Goal: Task Accomplishment & Management: Manage account settings

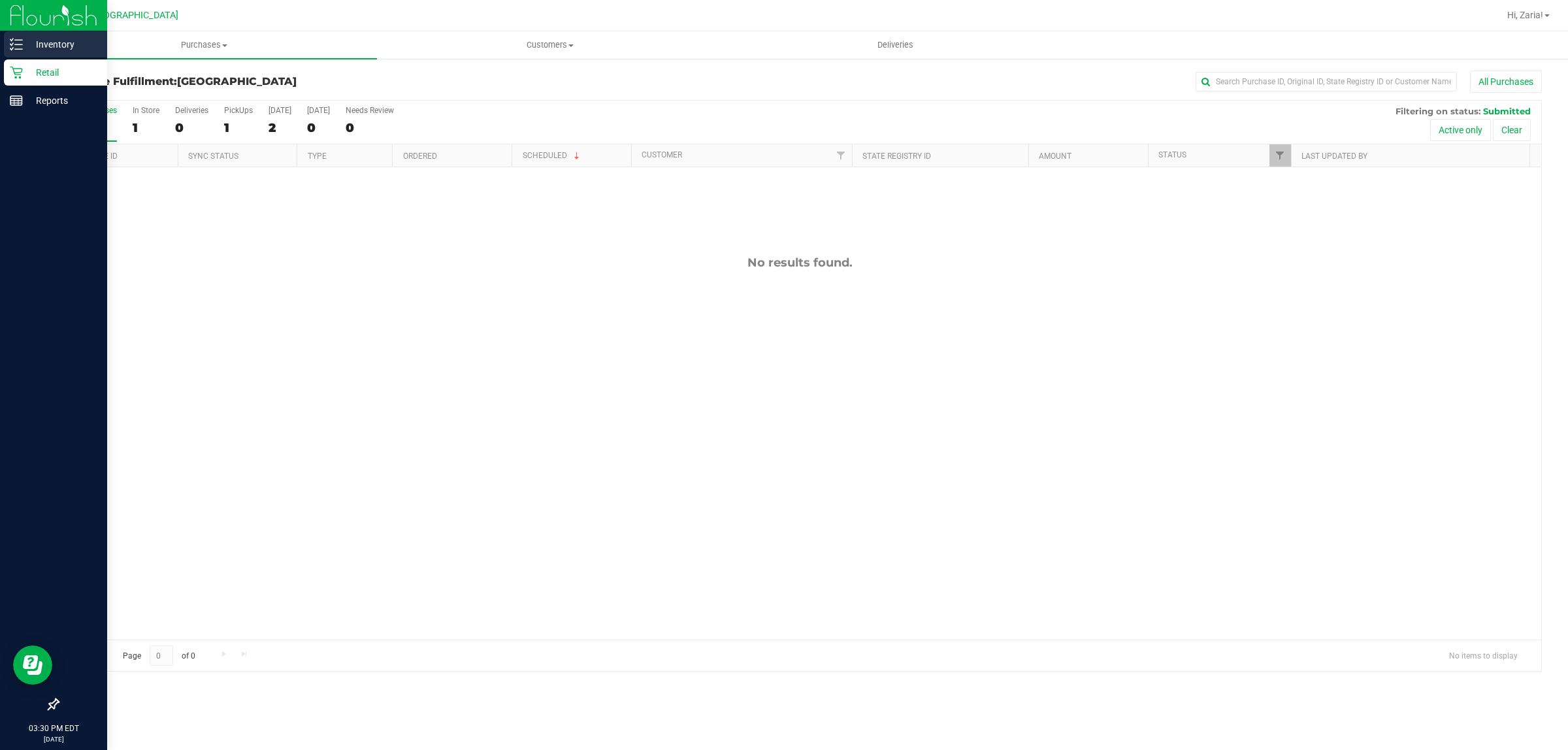
click at [34, 42] on p "Inventory" at bounding box center [62, 44] width 79 height 16
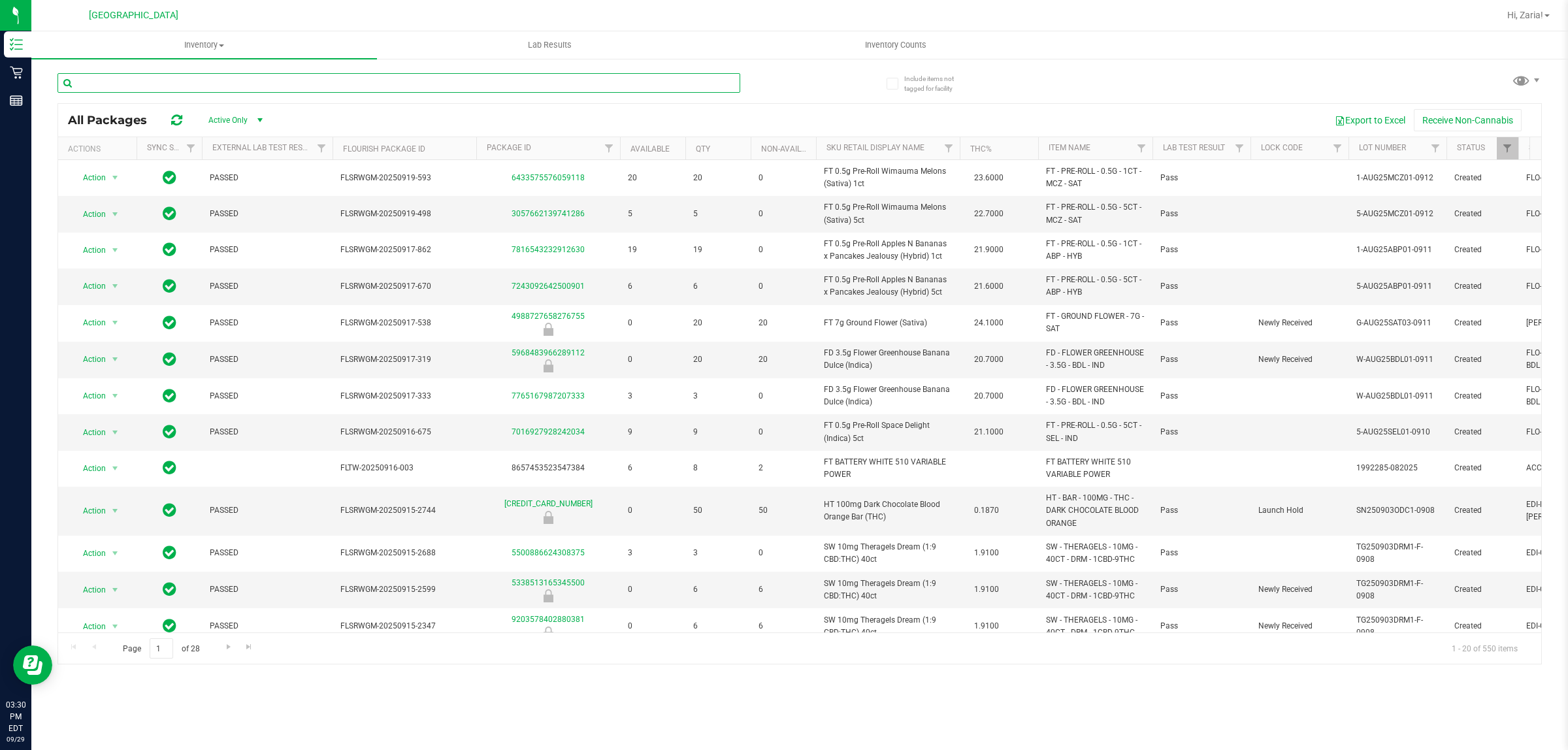
click at [400, 85] on input "text" at bounding box center [399, 82] width 683 height 19
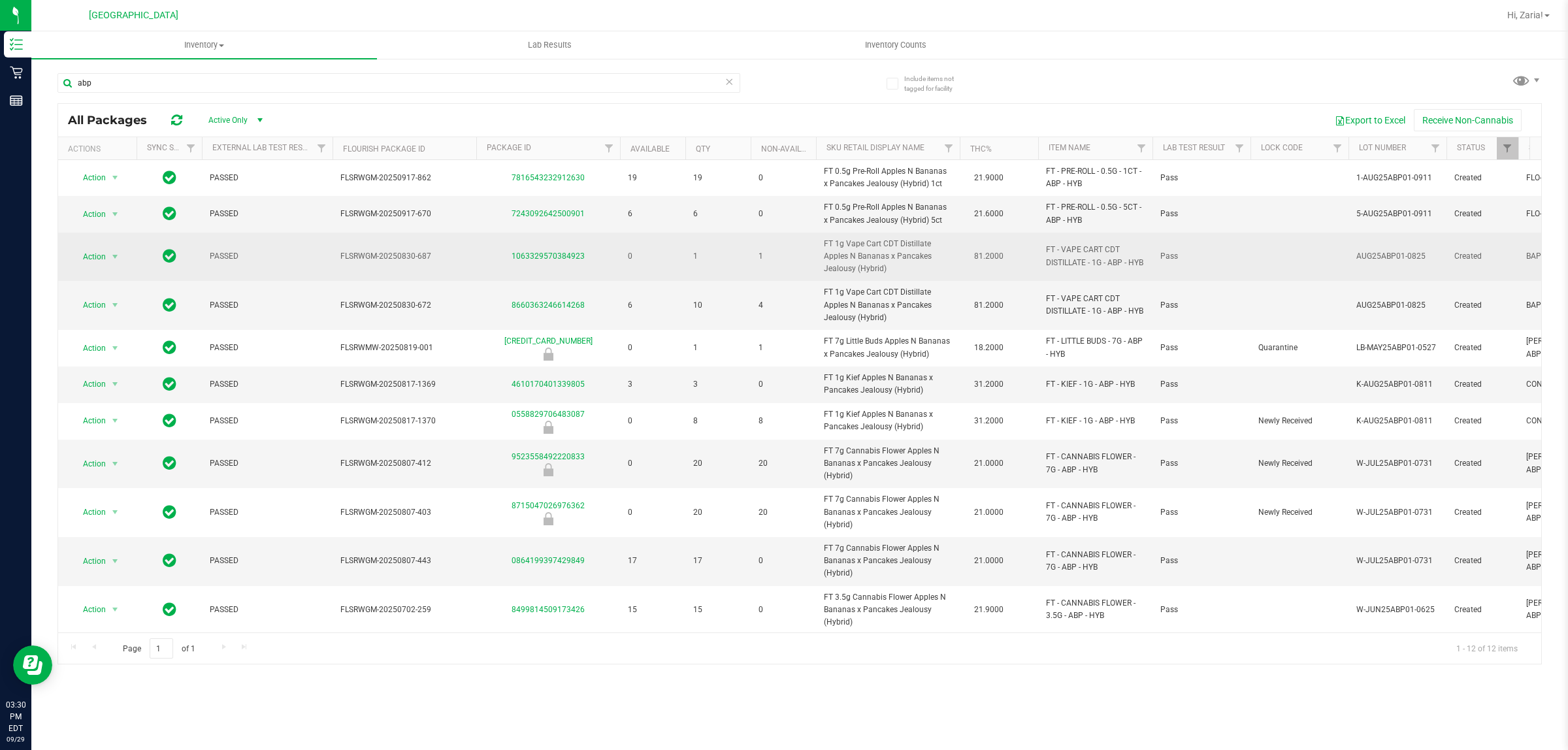
click at [865, 258] on span "FT 1g Vape Cart CDT Distillate Apples N Bananas x Pancakes Jealousy (Hybrid)" at bounding box center [888, 256] width 128 height 38
copy td "FT 1g Vape Cart CDT Distillate Apples N Bananas x Pancakes Jealousy (Hybrid)"
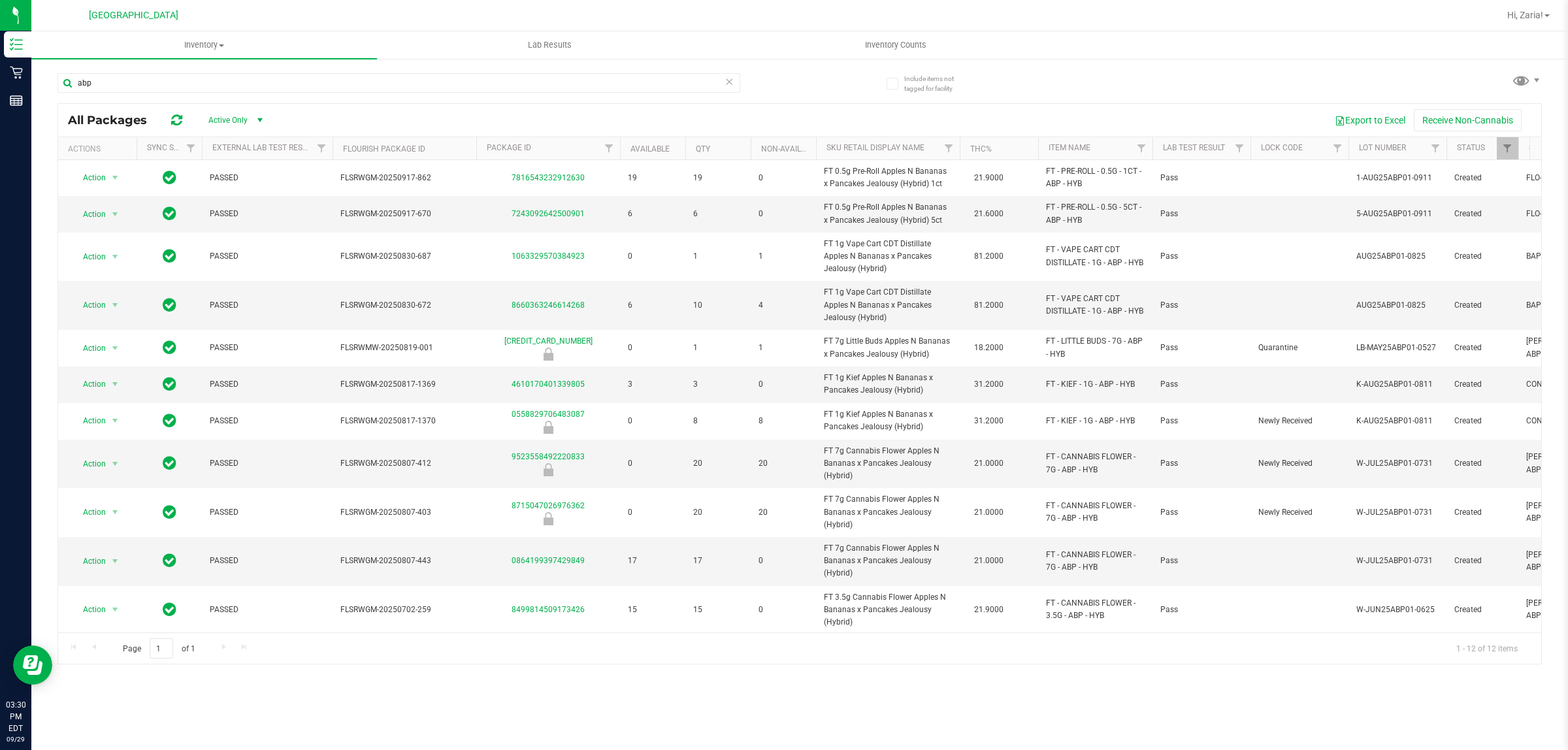
click at [392, 96] on div "abp" at bounding box center [399, 88] width 683 height 30
click at [392, 96] on div "abp" at bounding box center [399, 88] width 683 height 30
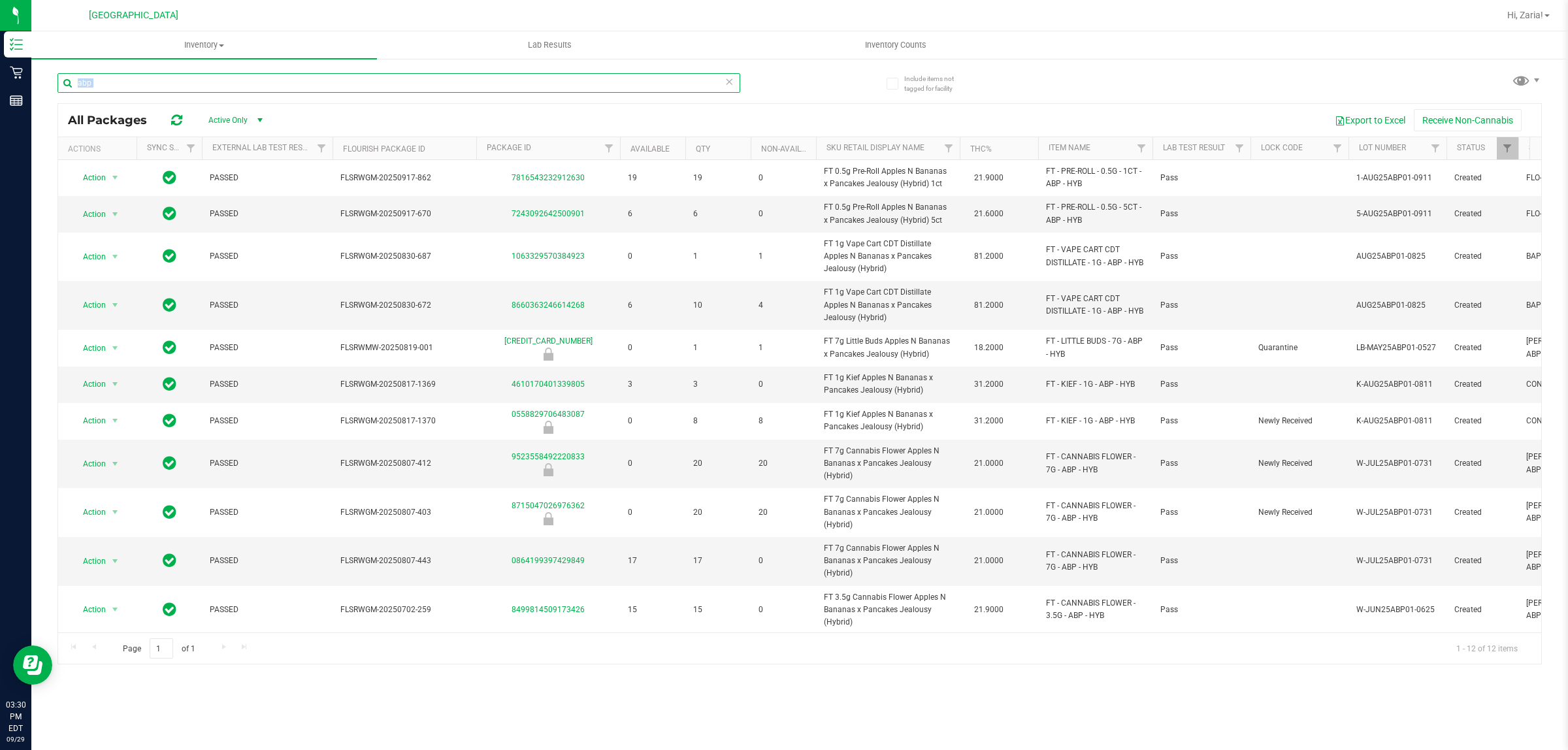
click at [393, 90] on input "abp" at bounding box center [399, 82] width 683 height 19
click at [393, 86] on input "abp" at bounding box center [399, 82] width 683 height 19
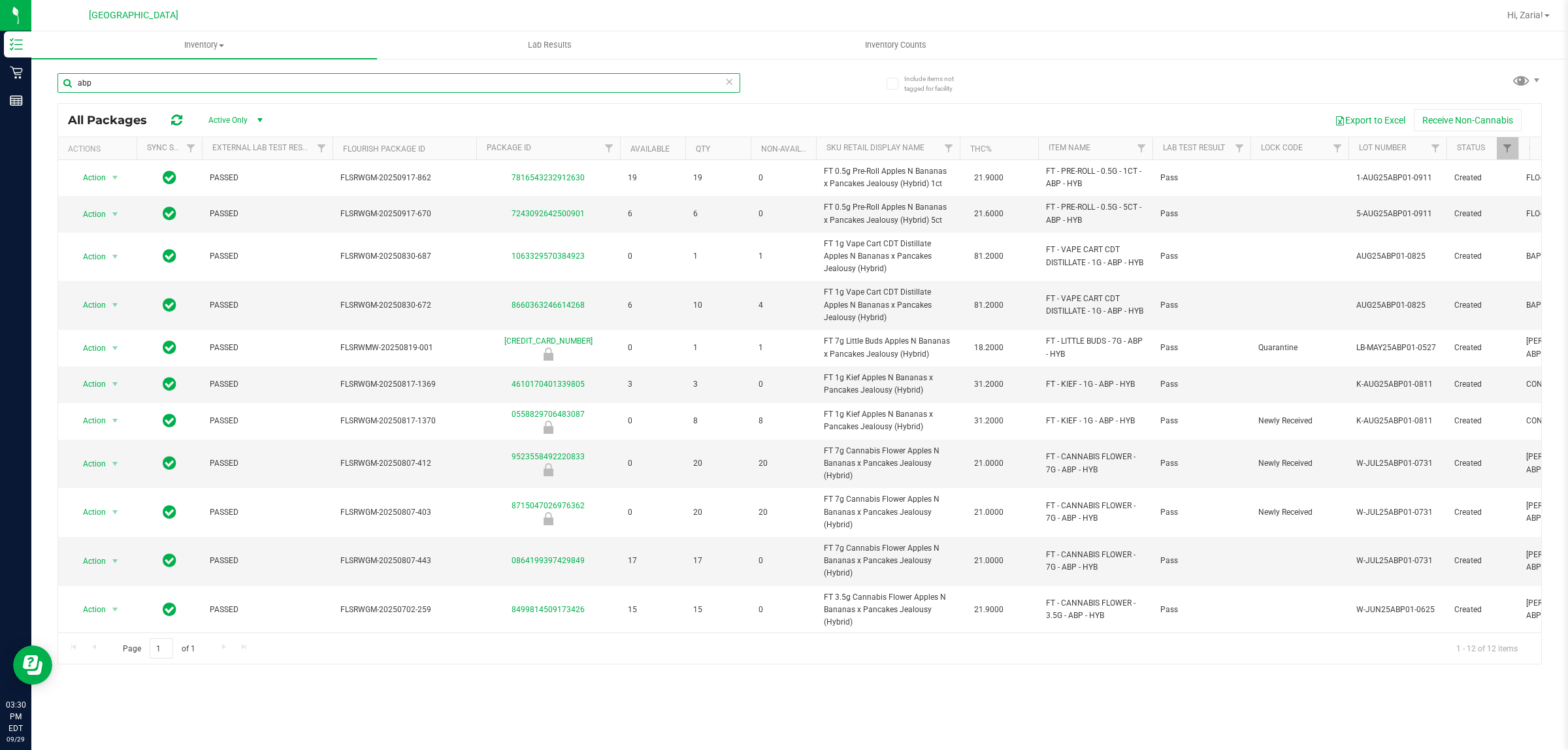
paste input "FT 1g Vape Cart CDT Distillate Apples N Bananas x Pancakes Jealousy (Hybrid)"
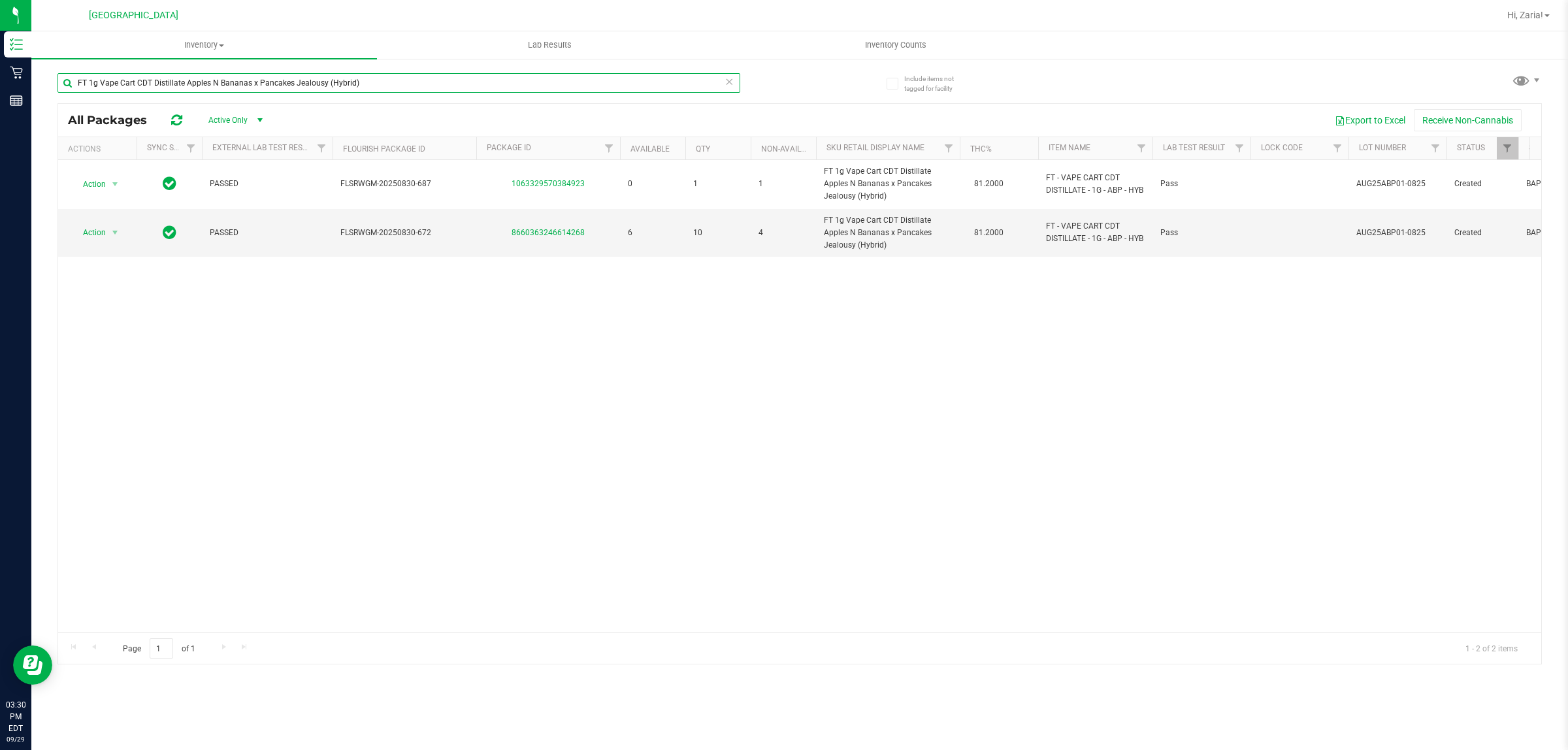
type input "FT 1g Vape Cart CDT Distillate Apples N Bananas x Pancakes Jealousy (Hybrid)"
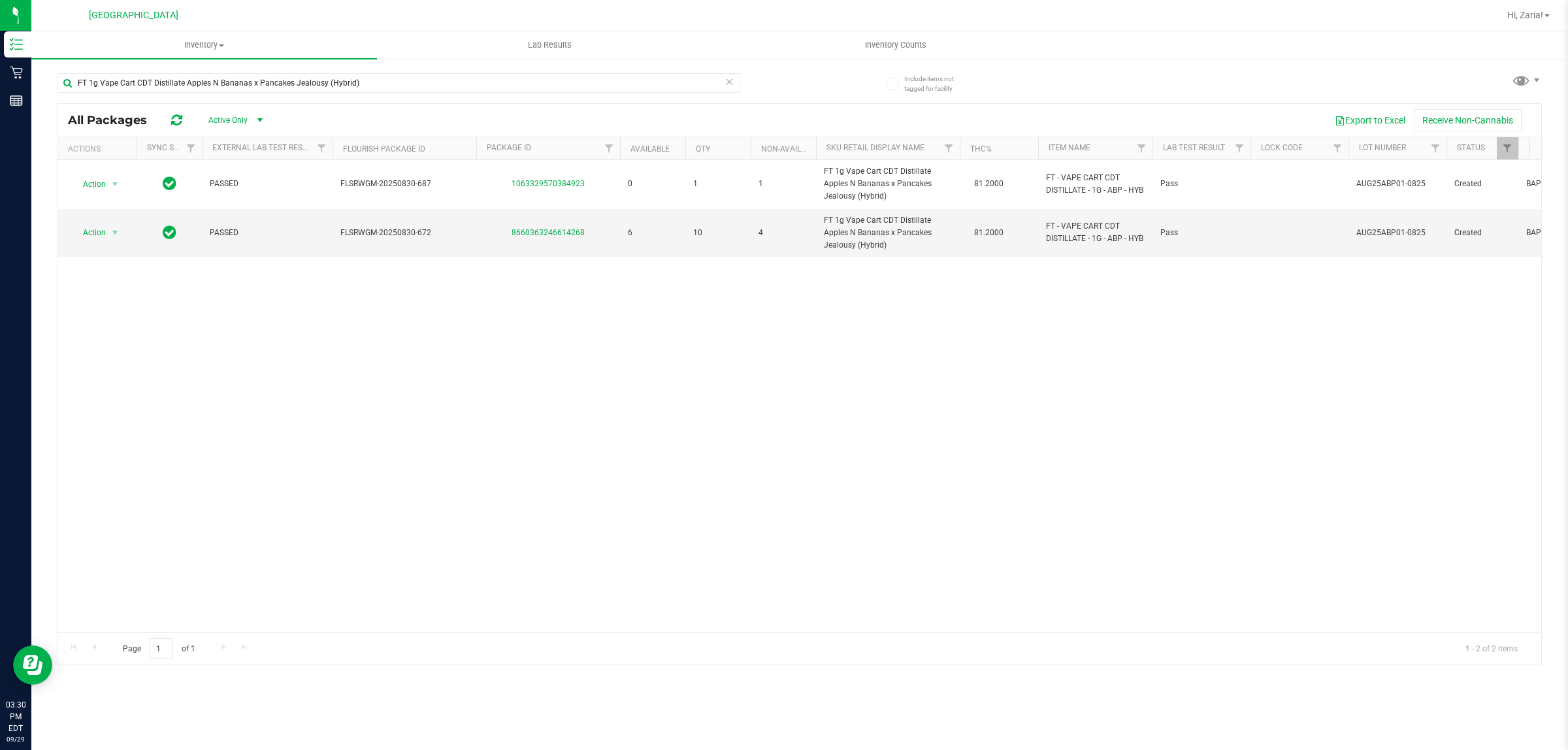
click at [645, 381] on div "Action Action Global inventory Package audit log Print package label Print prod…" at bounding box center [799, 396] width 1483 height 473
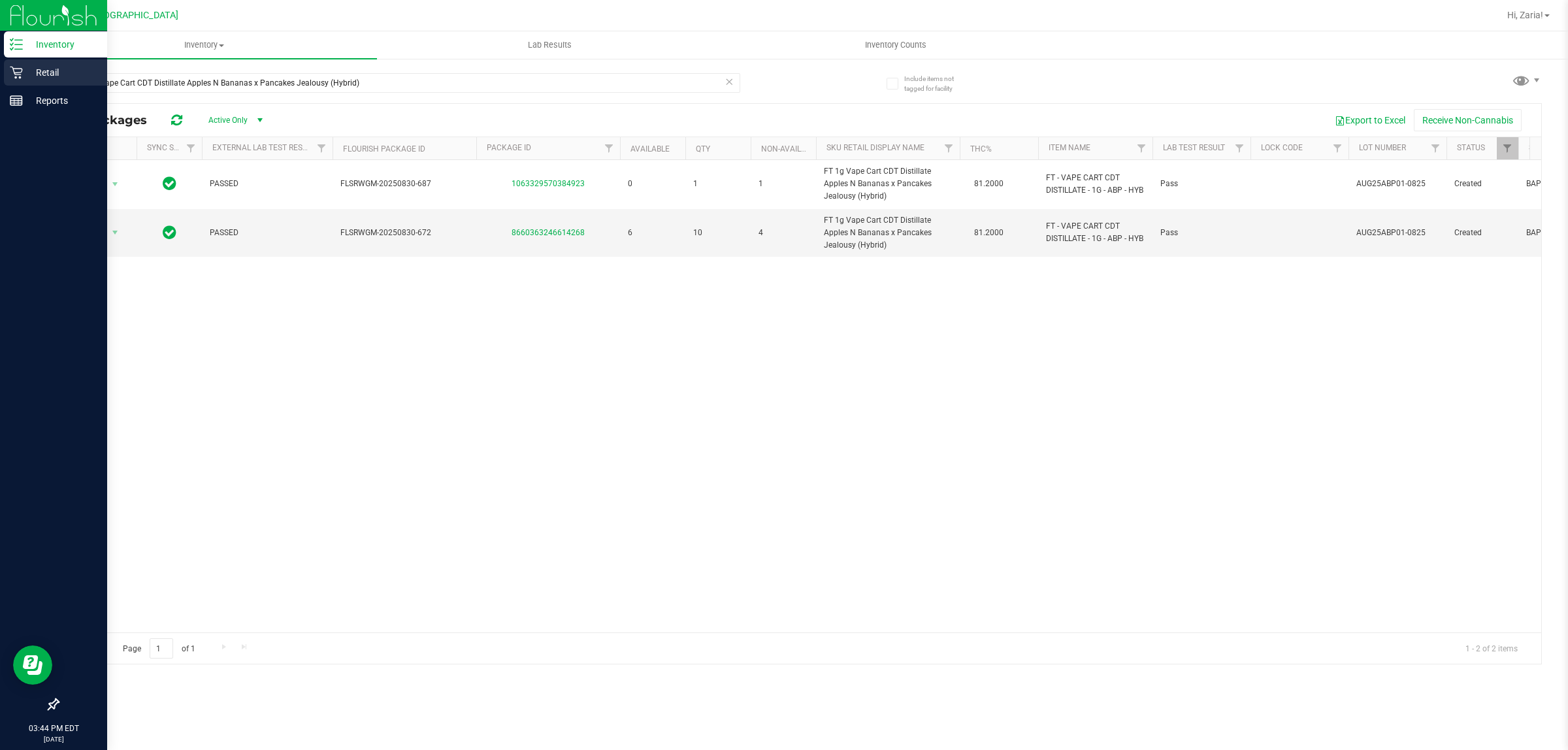
click at [10, 71] on icon at bounding box center [16, 72] width 13 height 13
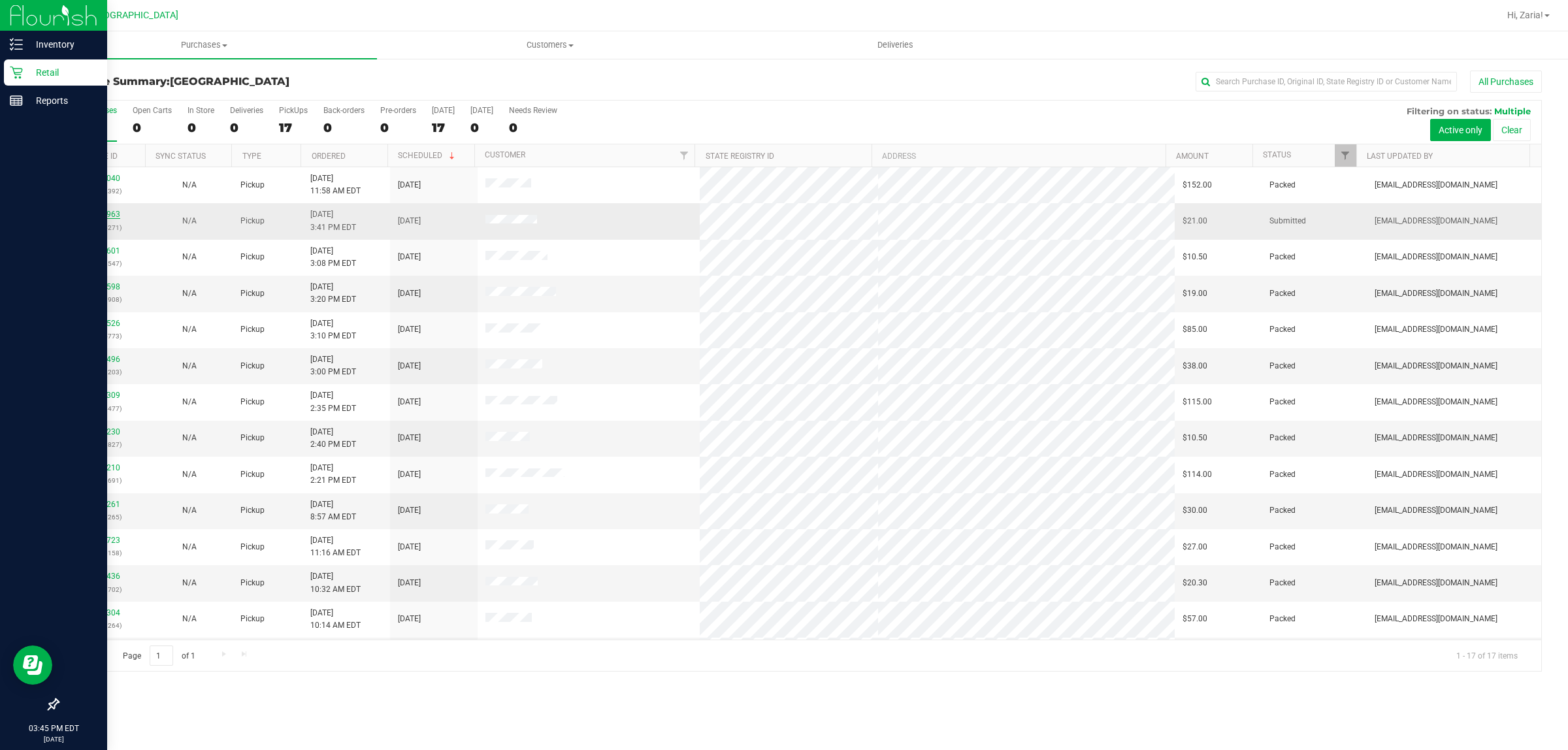
click at [118, 216] on link "12025963" at bounding box center [101, 214] width 36 height 9
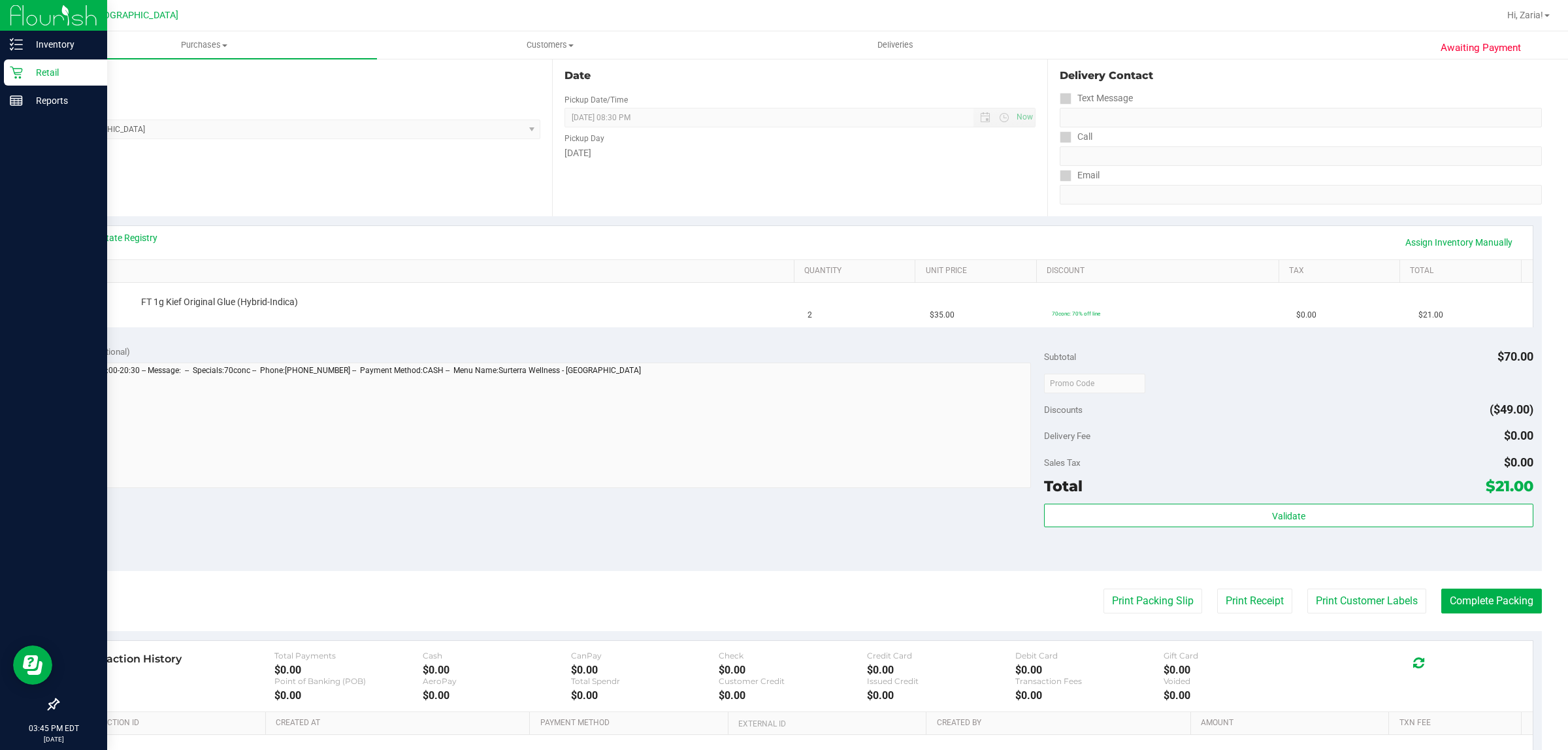
scroll to position [164, 0]
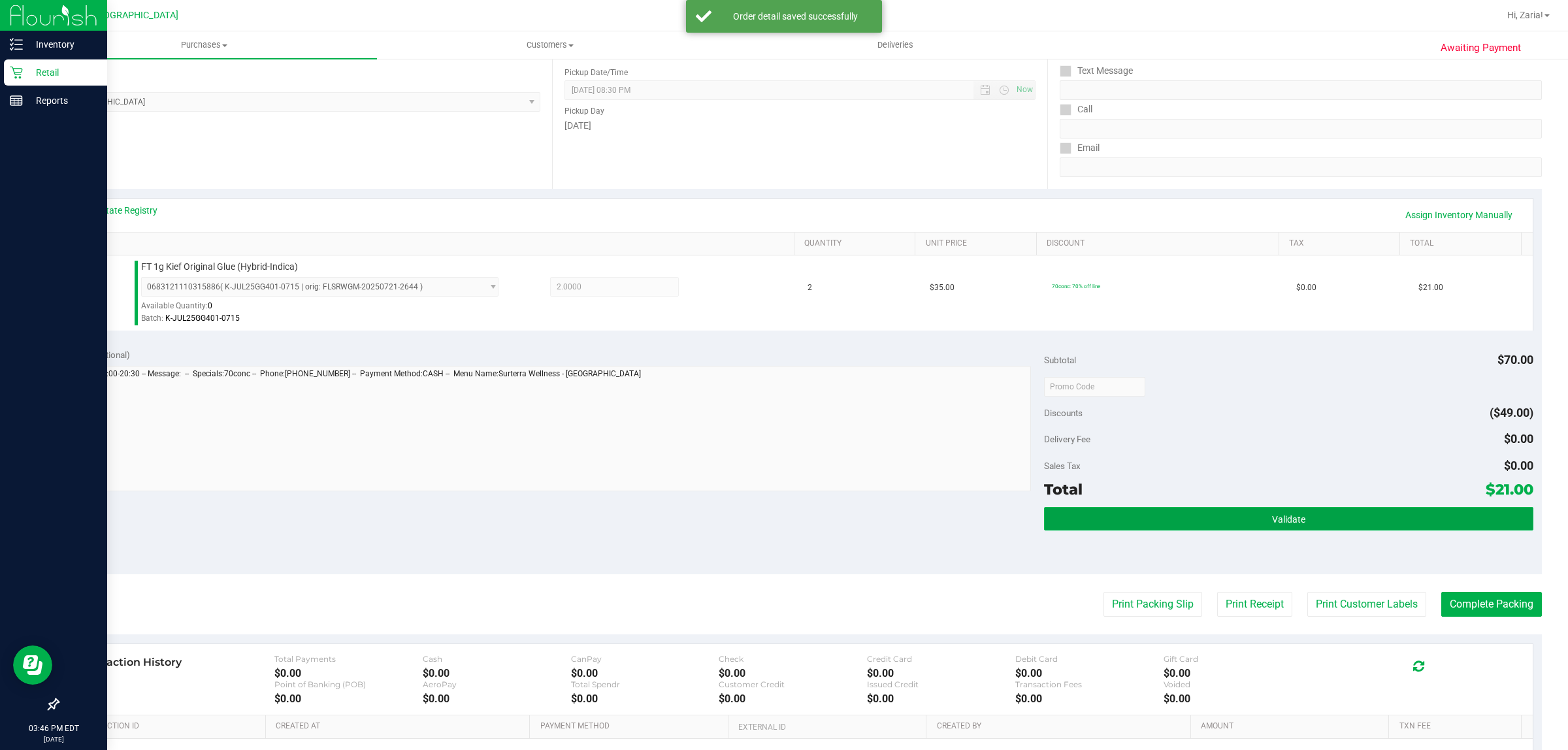
drag, startPoint x: 1206, startPoint y: 530, endPoint x: 1202, endPoint y: 524, distance: 7.2
click at [1207, 530] on button "Validate" at bounding box center [1288, 519] width 488 height 24
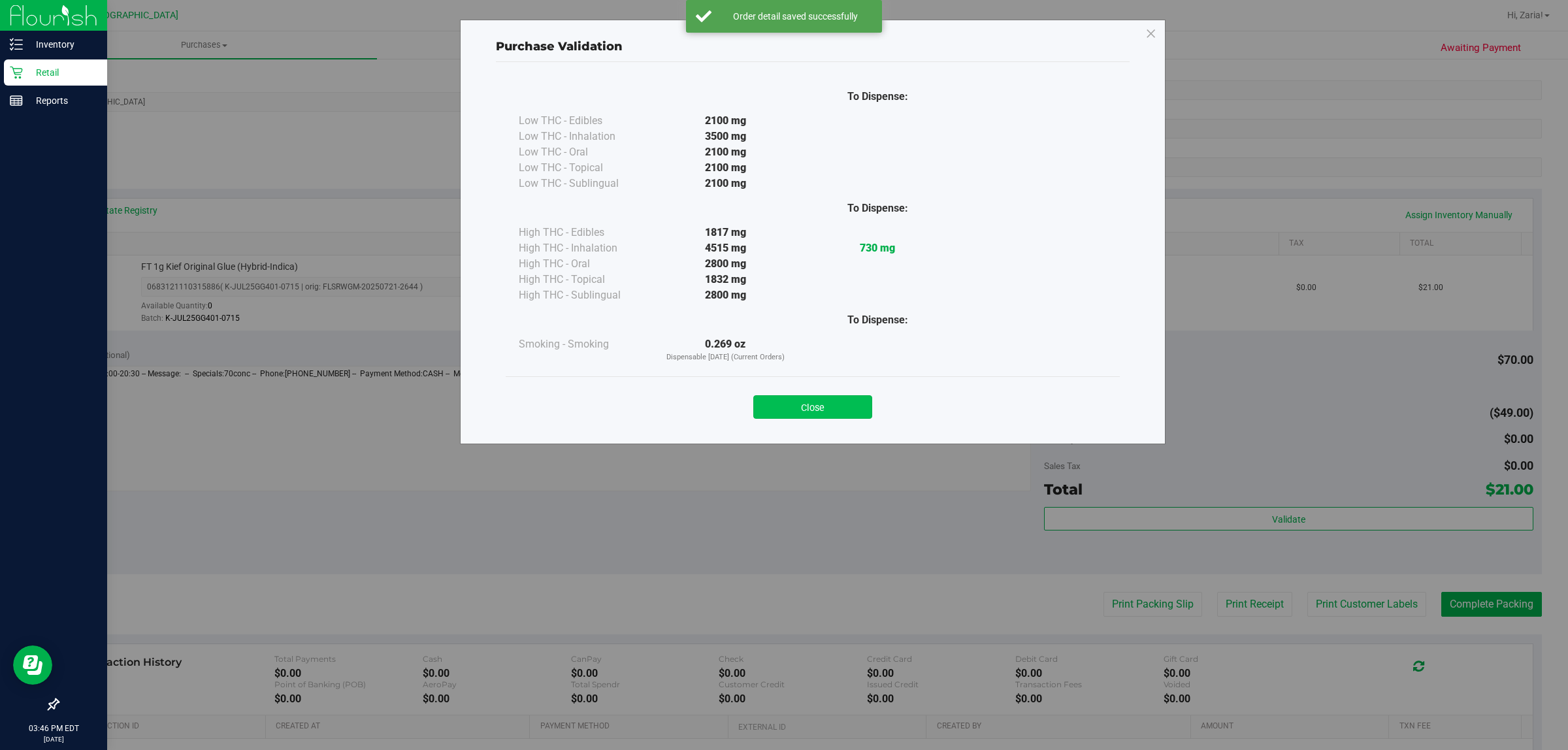
click at [821, 407] on button "Close" at bounding box center [813, 407] width 119 height 24
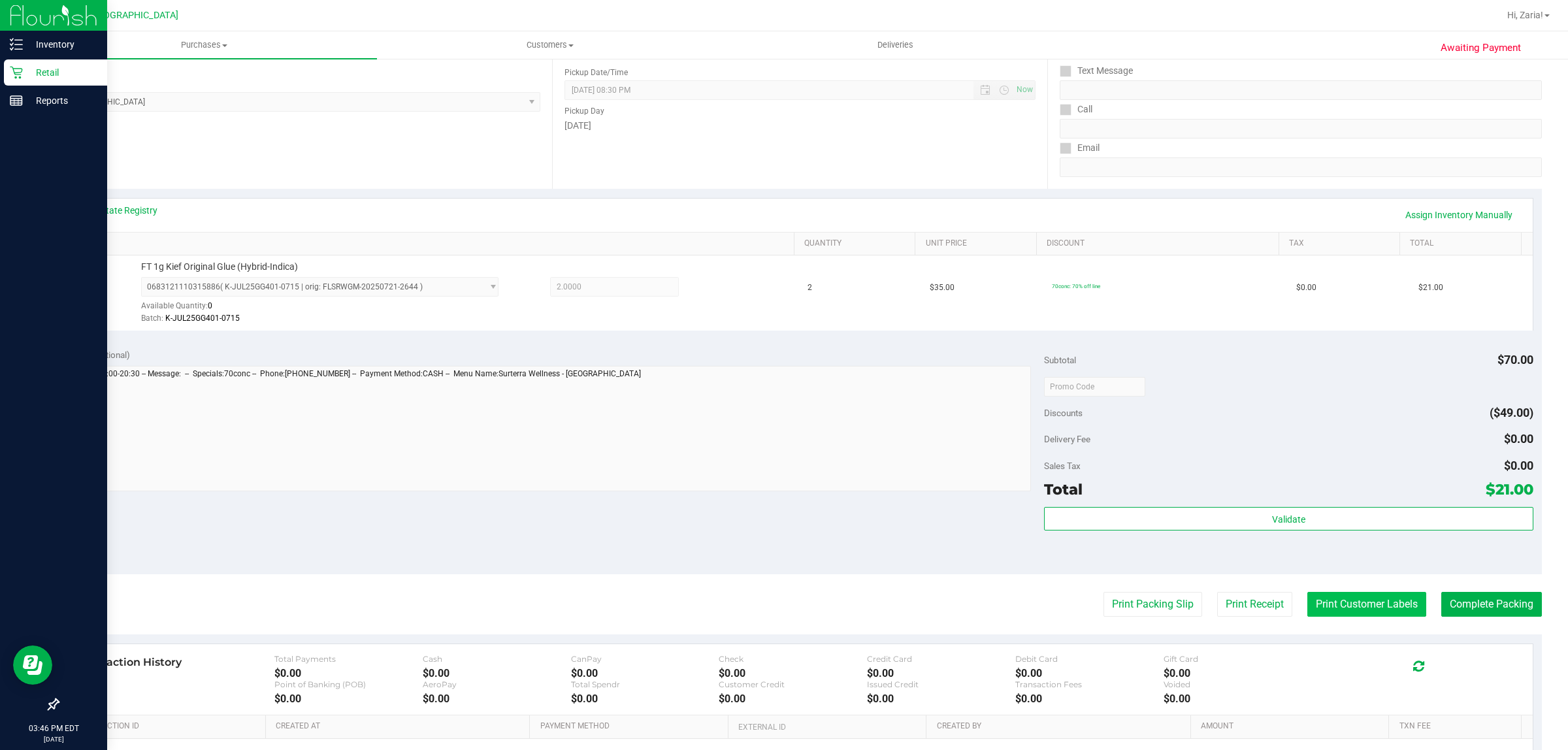
click at [1348, 604] on button "Print Customer Labels" at bounding box center [1367, 604] width 119 height 25
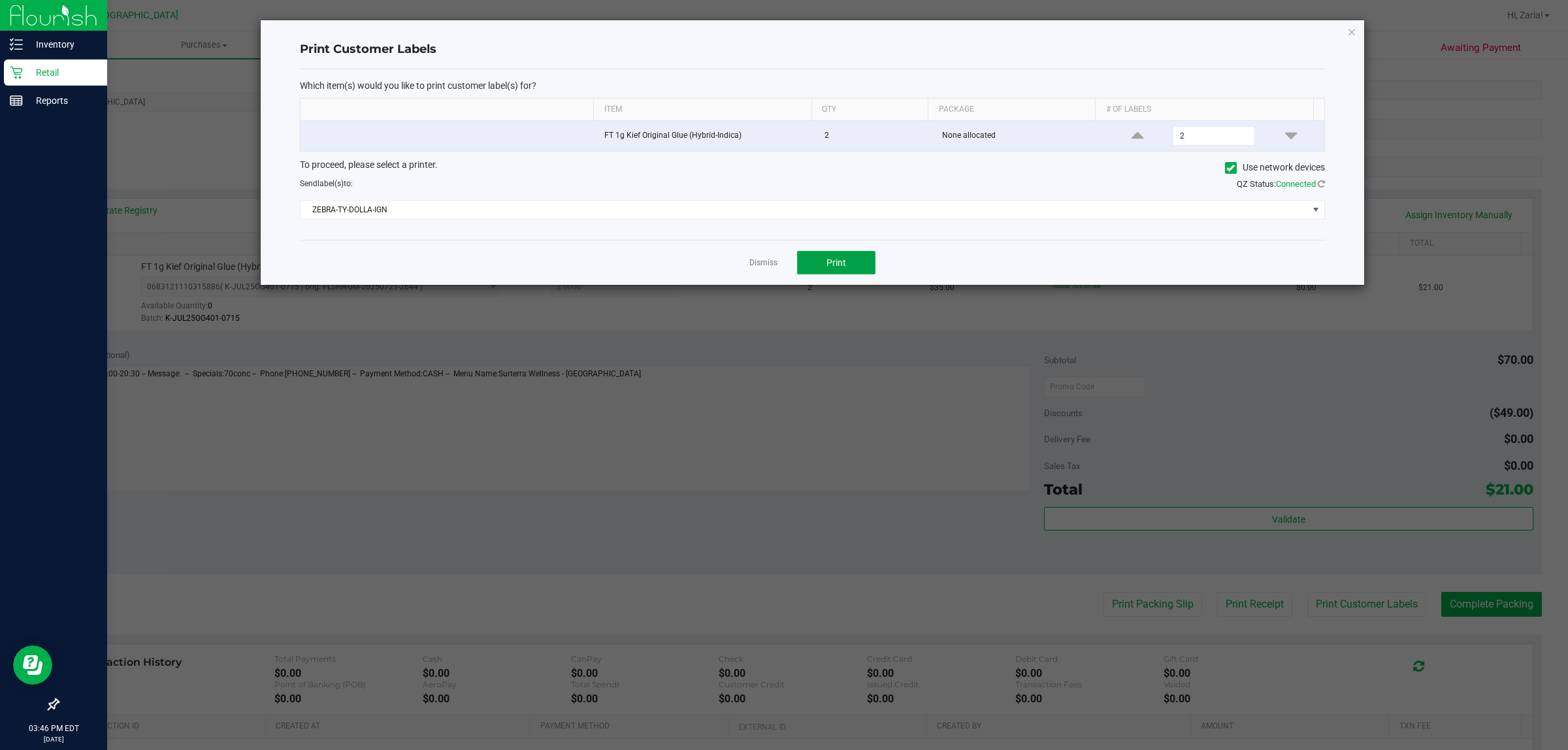
click at [844, 271] on button "Print" at bounding box center [836, 262] width 79 height 24
click at [763, 265] on link "Dismiss" at bounding box center [763, 264] width 28 height 11
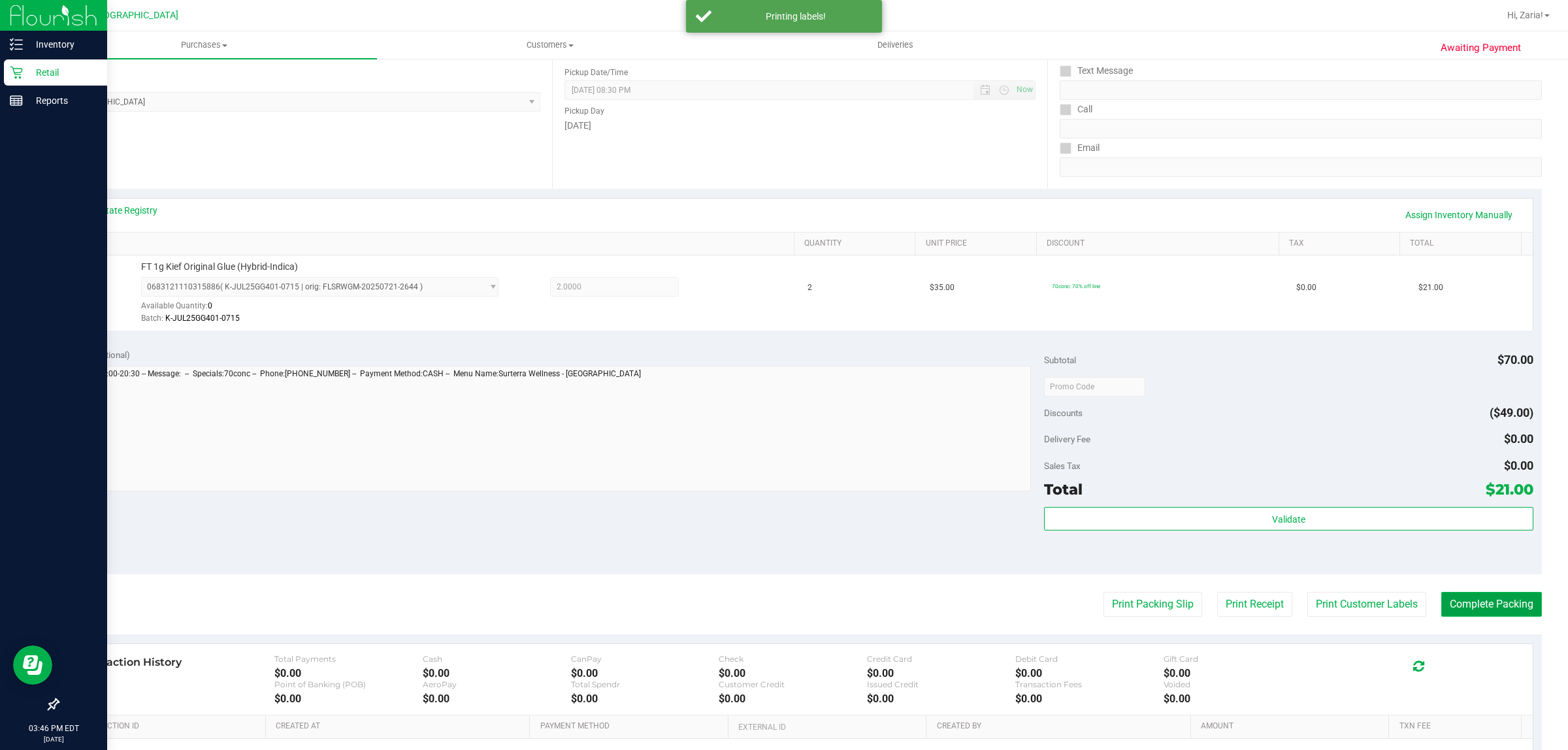
click at [1464, 614] on button "Complete Packing" at bounding box center [1491, 604] width 101 height 25
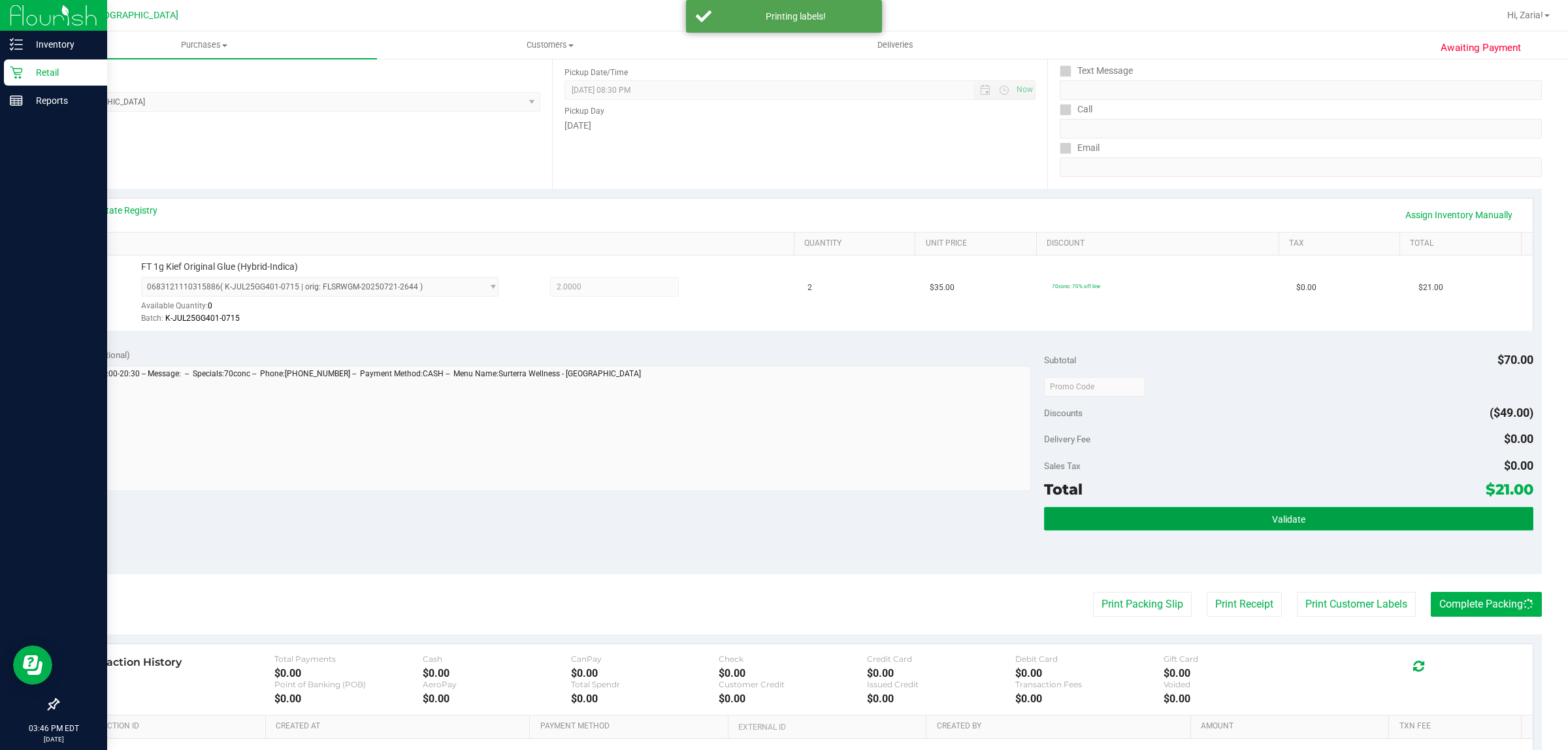
click at [1370, 511] on button "Validate" at bounding box center [1288, 519] width 488 height 24
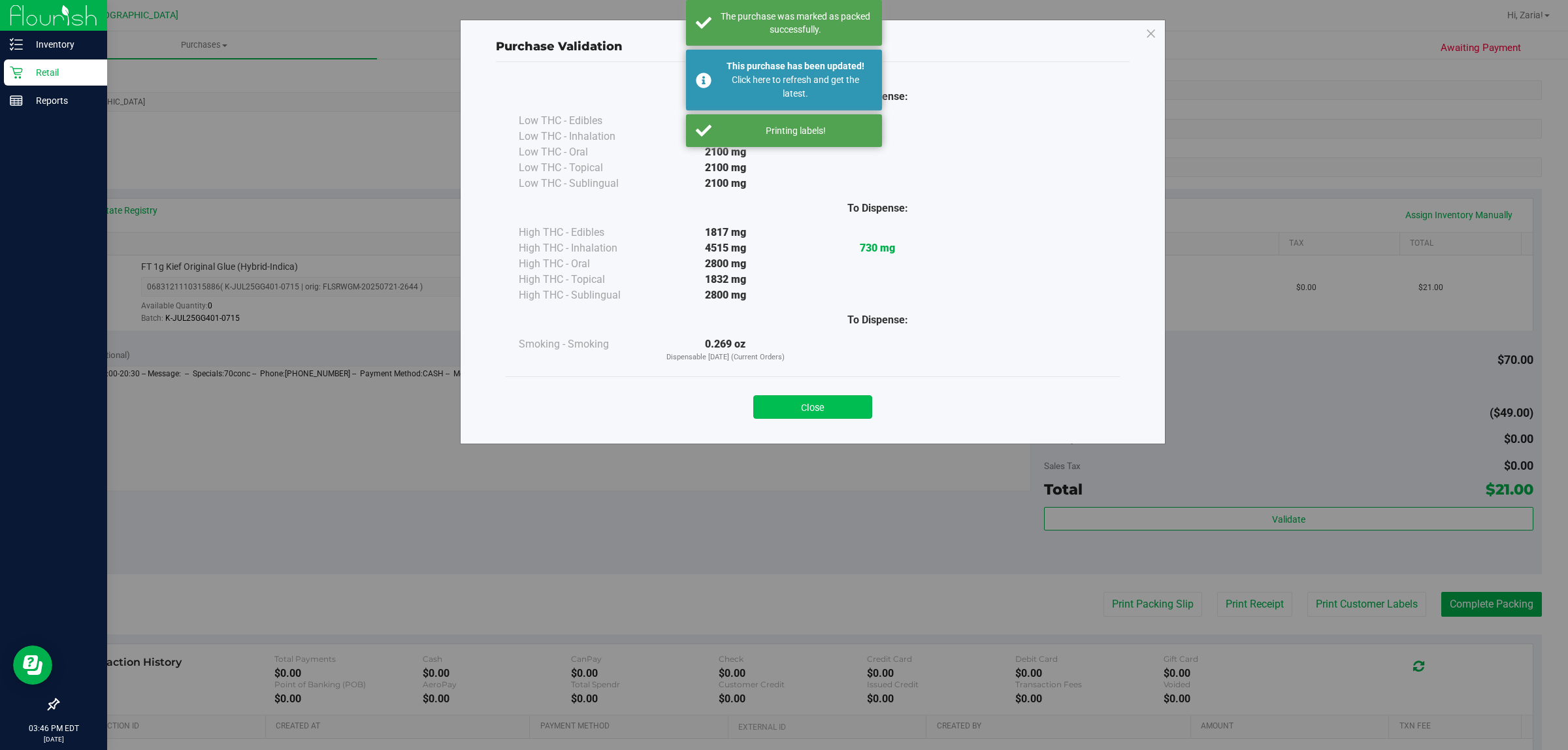
click at [830, 396] on button "Close" at bounding box center [813, 407] width 119 height 24
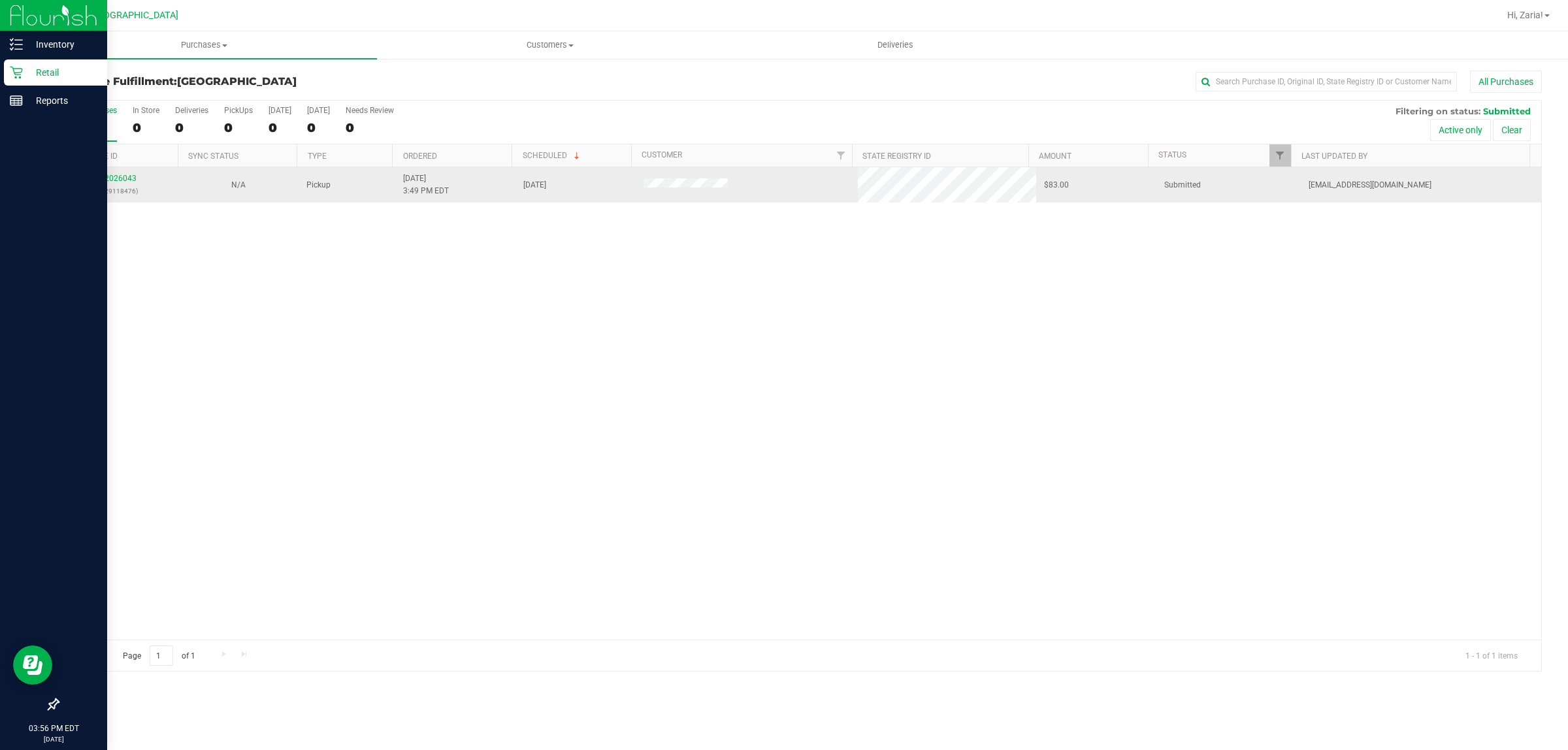
click at [126, 174] on div "12026043 (329118476)" at bounding box center [118, 185] width 104 height 25
click at [128, 178] on link "12026043" at bounding box center [118, 178] width 36 height 9
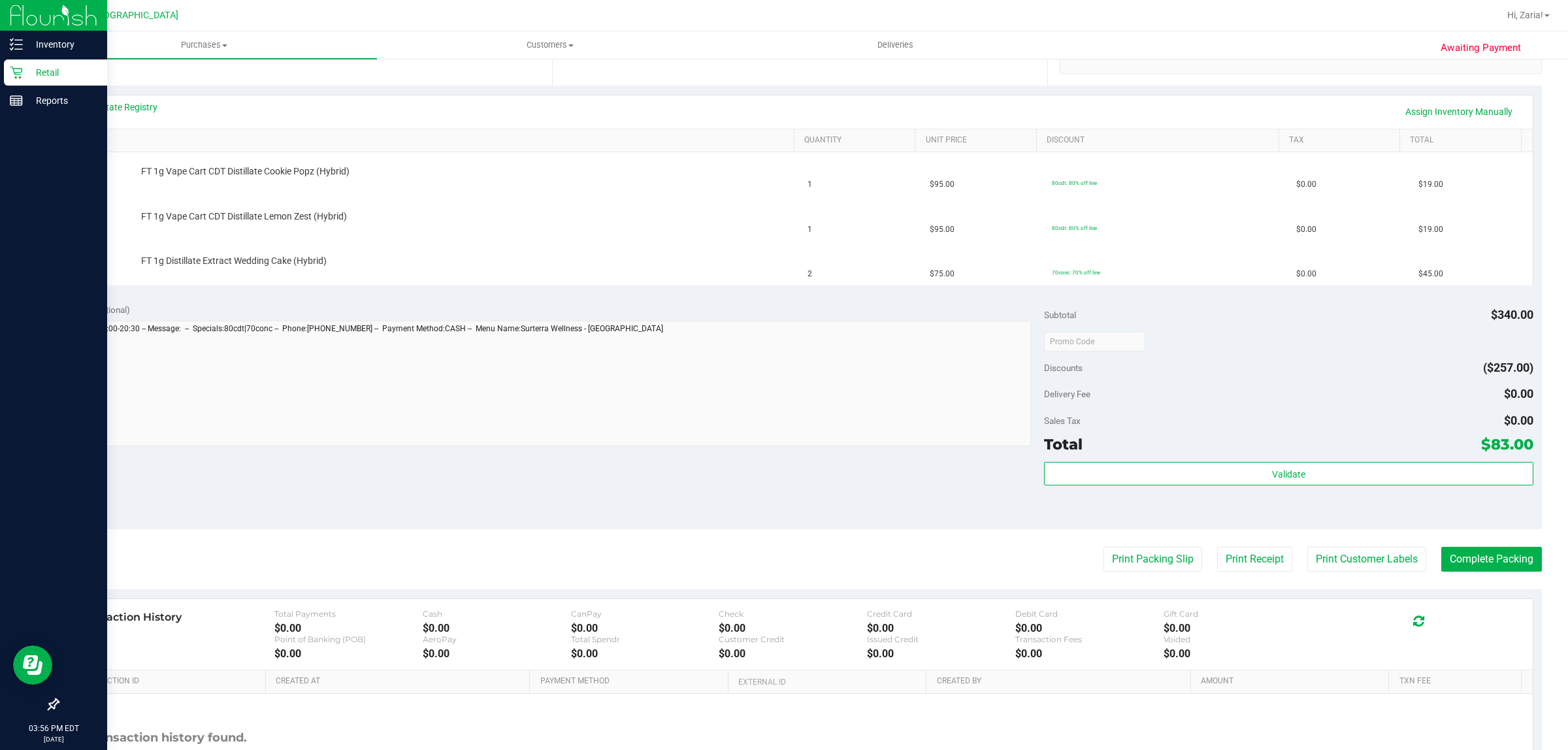
scroll to position [376, 0]
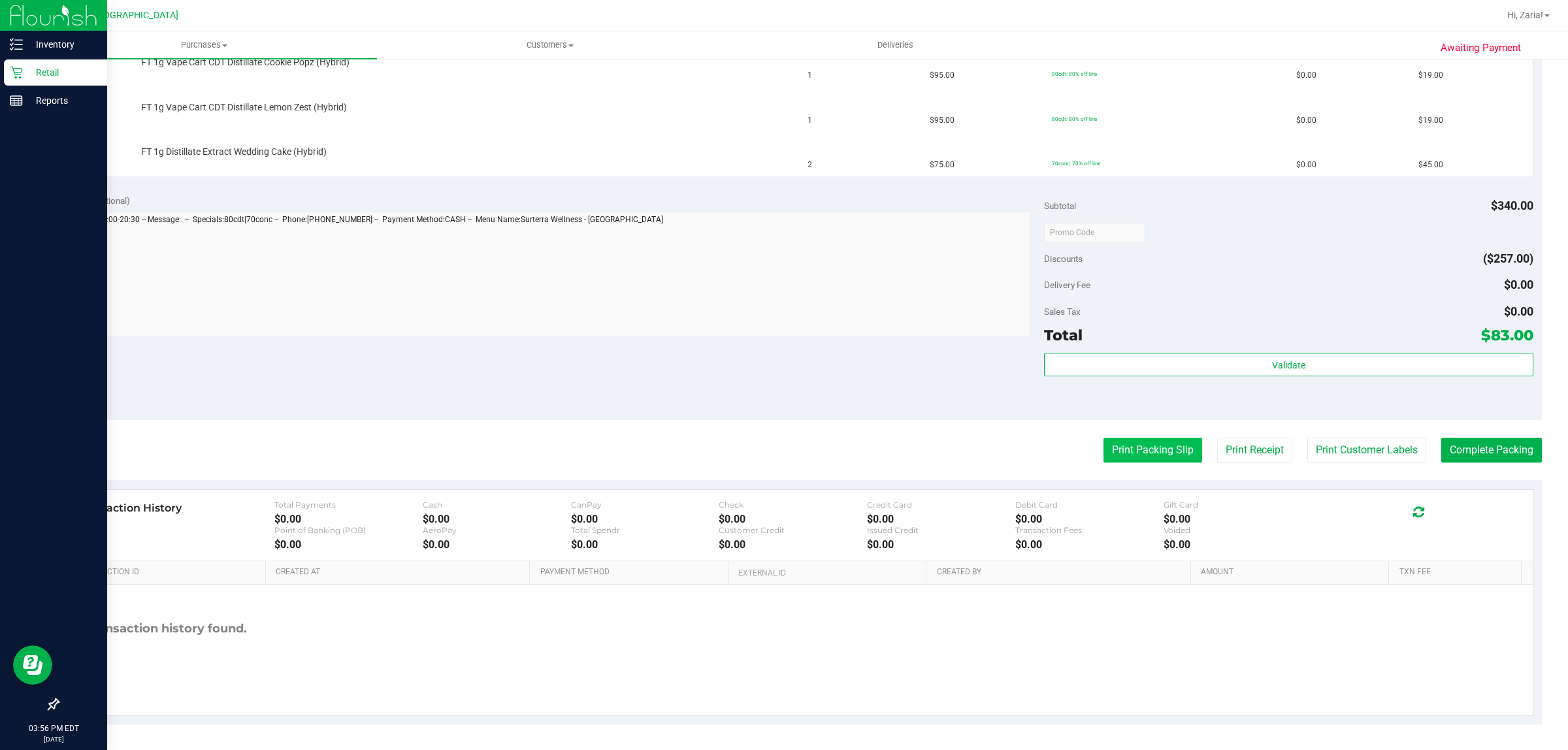
click at [1127, 449] on button "Print Packing Slip" at bounding box center [1152, 450] width 99 height 25
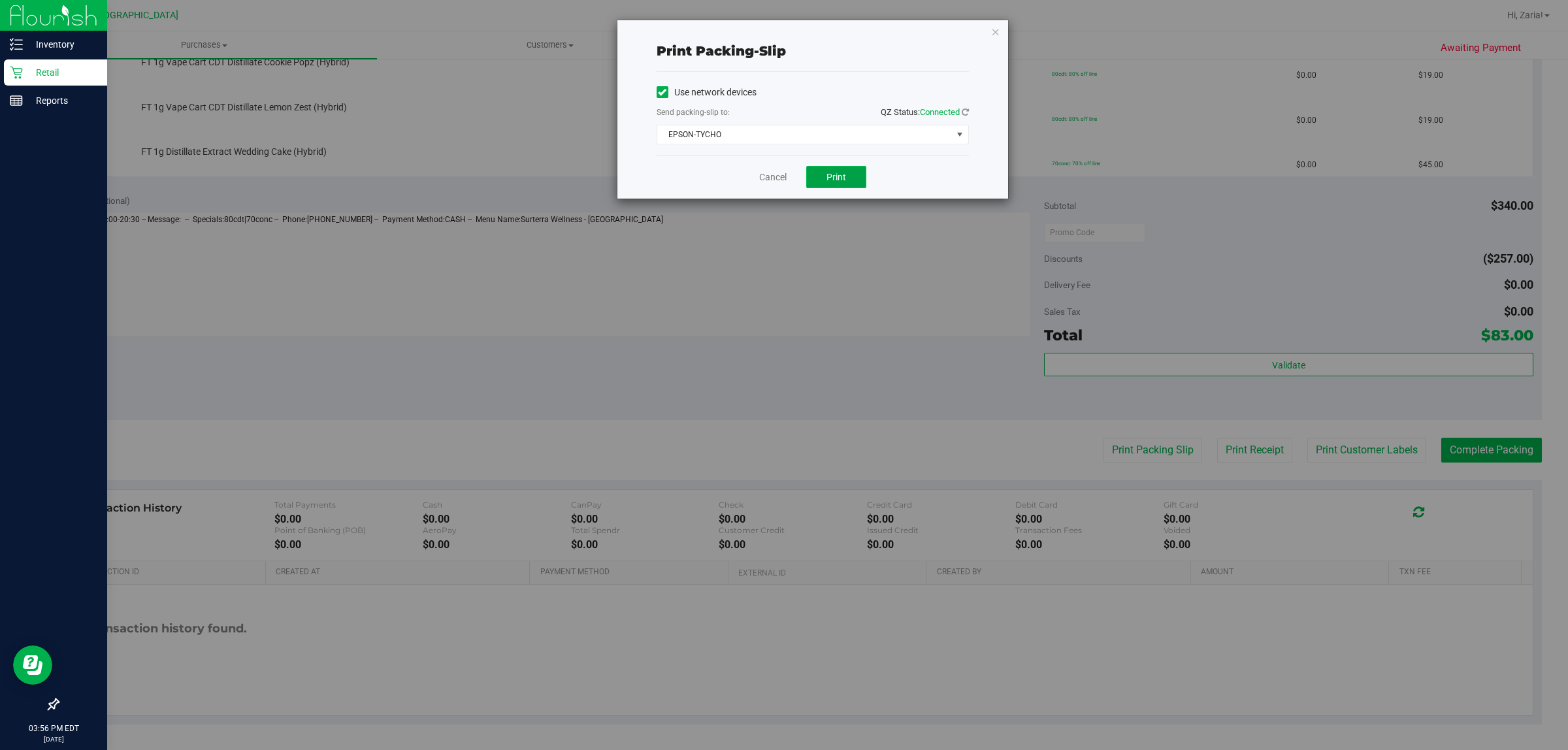
click at [826, 174] on span "Print" at bounding box center [835, 177] width 19 height 11
click at [772, 181] on link "Cancel" at bounding box center [773, 177] width 27 height 14
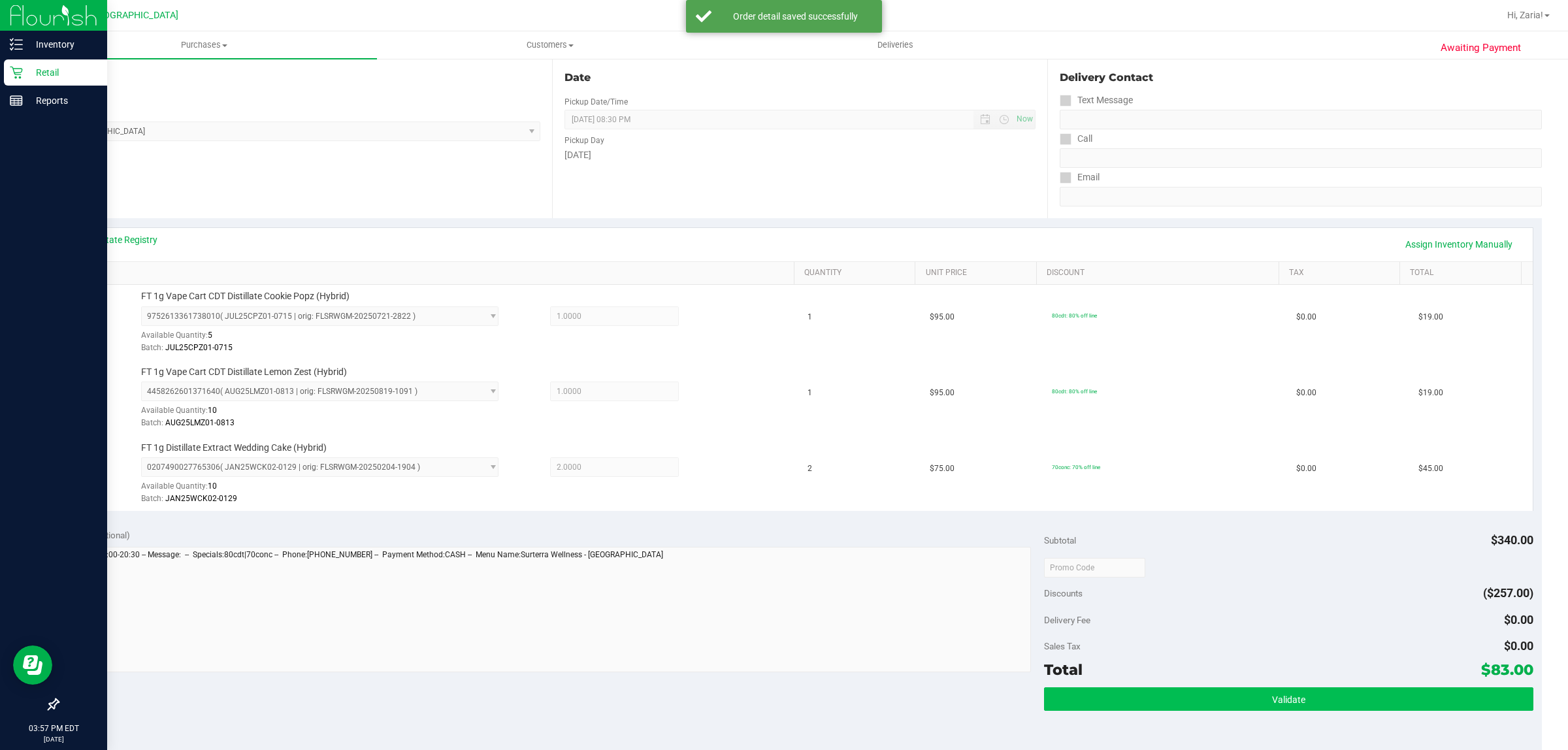
scroll to position [294, 0]
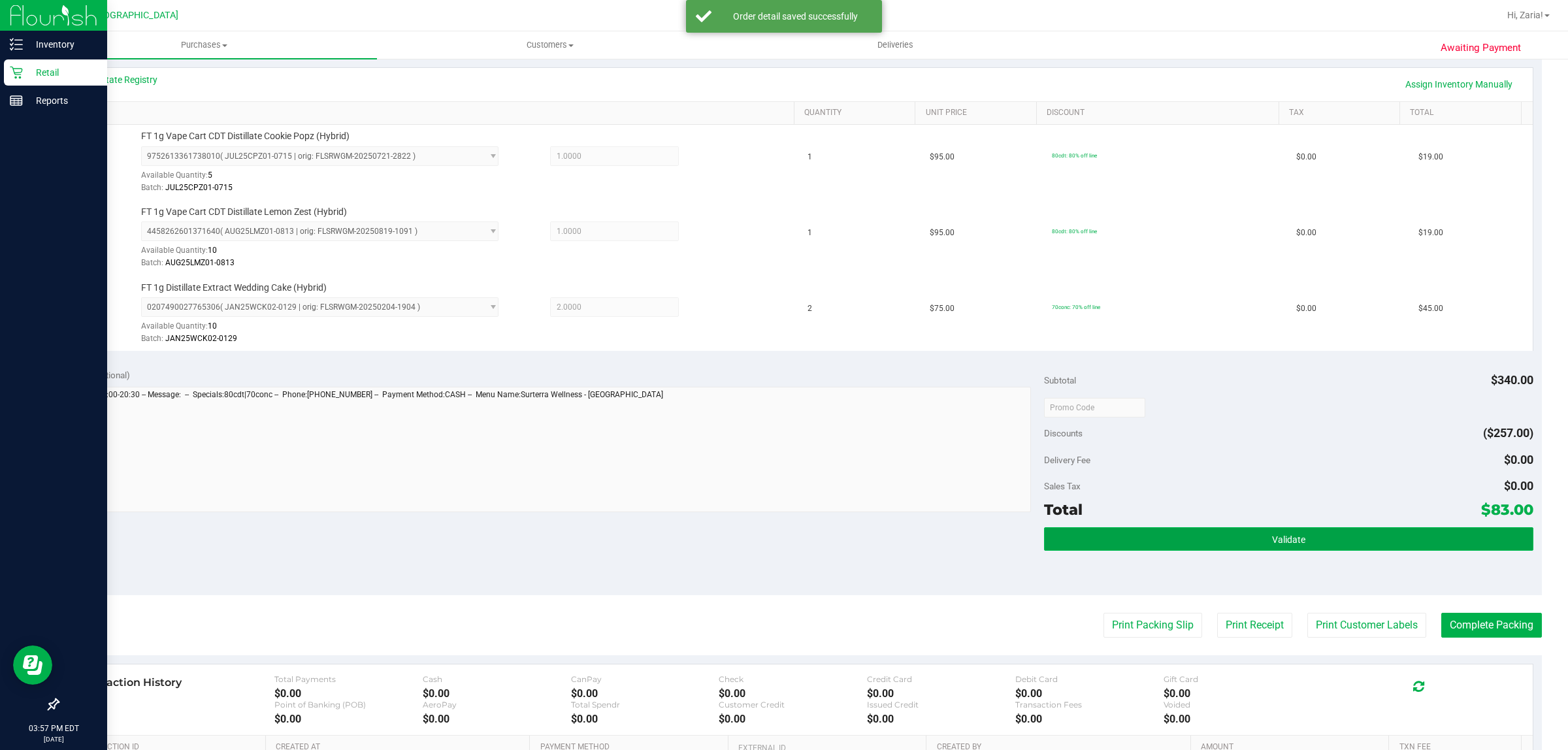
click at [1272, 545] on span "Validate" at bounding box center [1288, 539] width 34 height 11
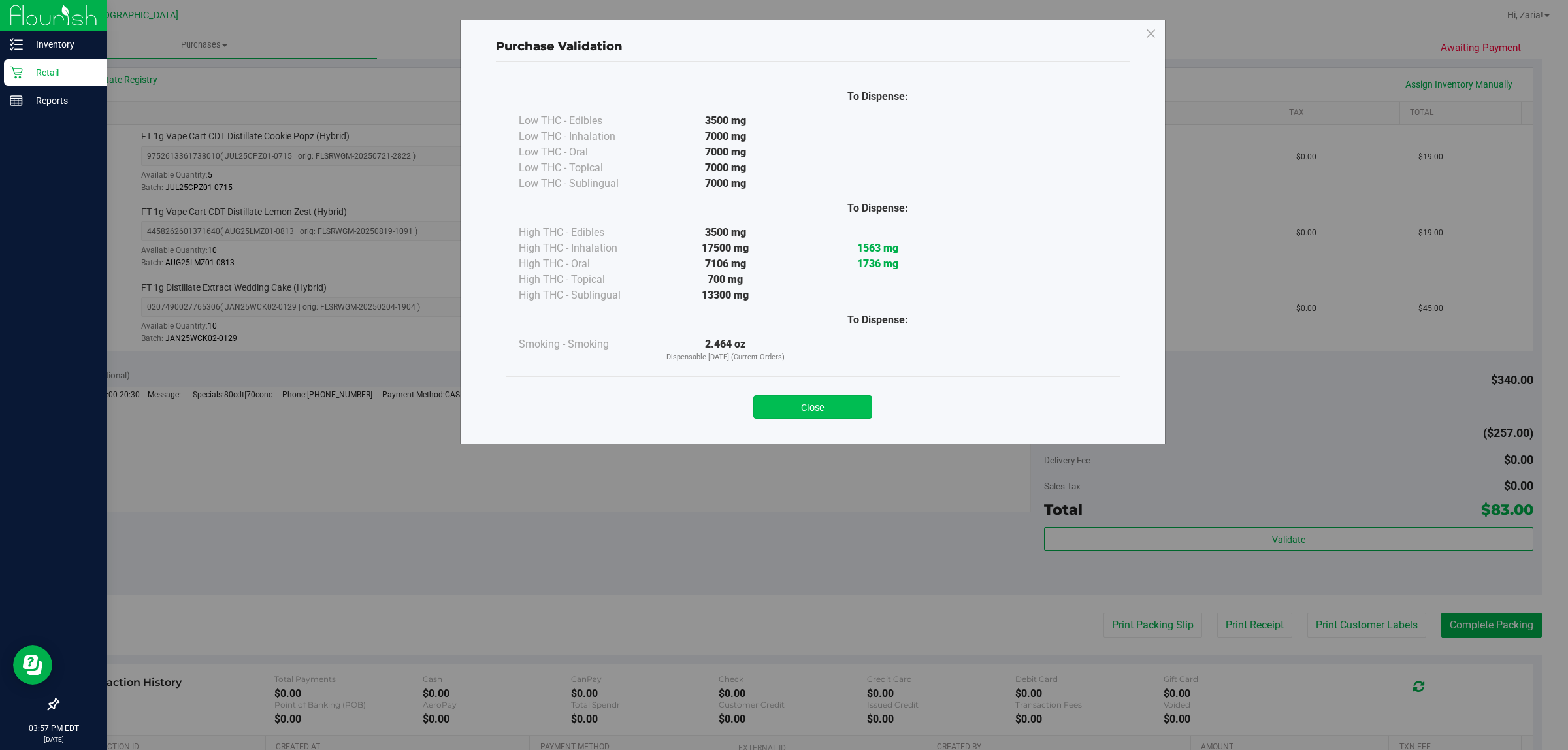
click at [836, 416] on button "Close" at bounding box center [813, 407] width 119 height 24
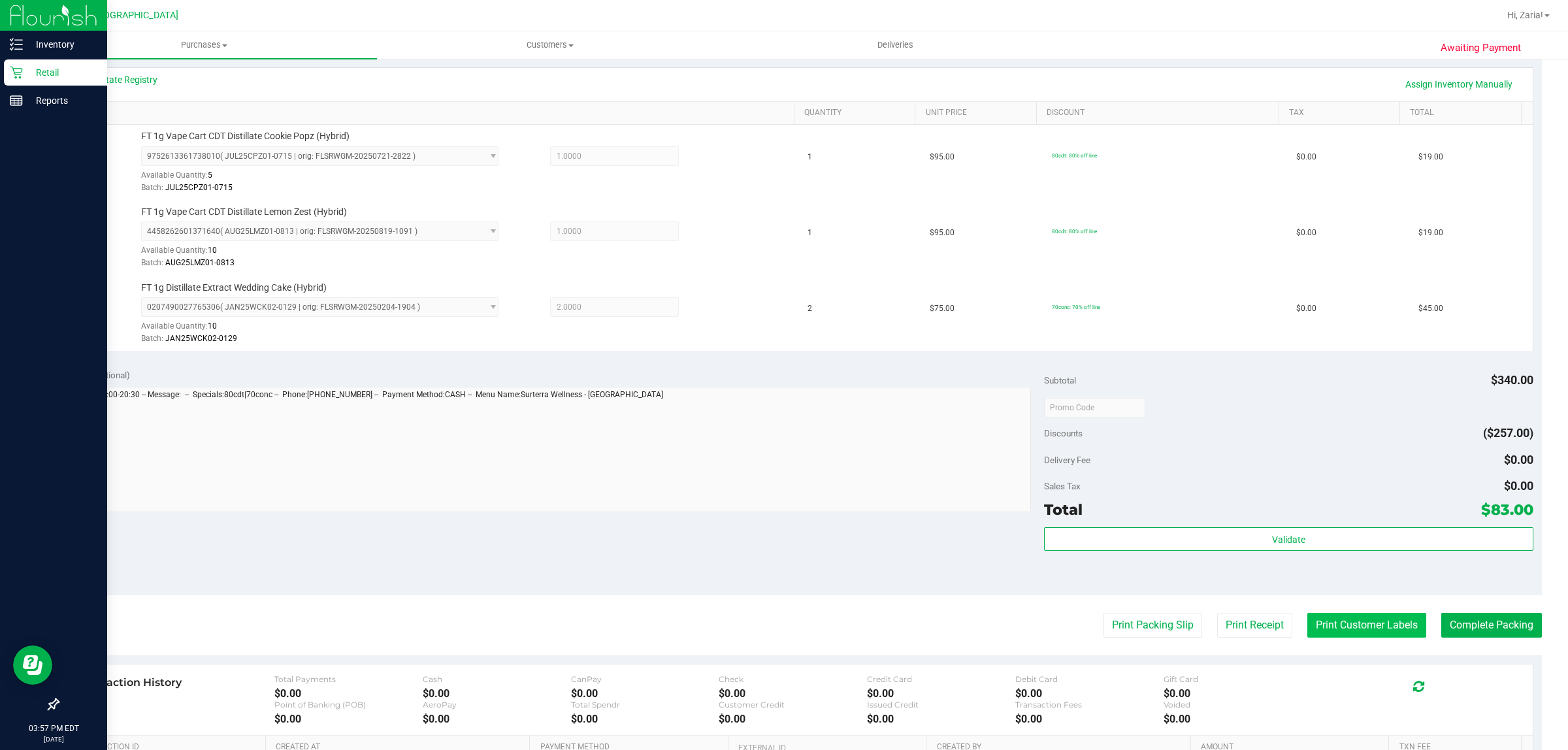
click at [1369, 638] on button "Print Customer Labels" at bounding box center [1367, 625] width 119 height 25
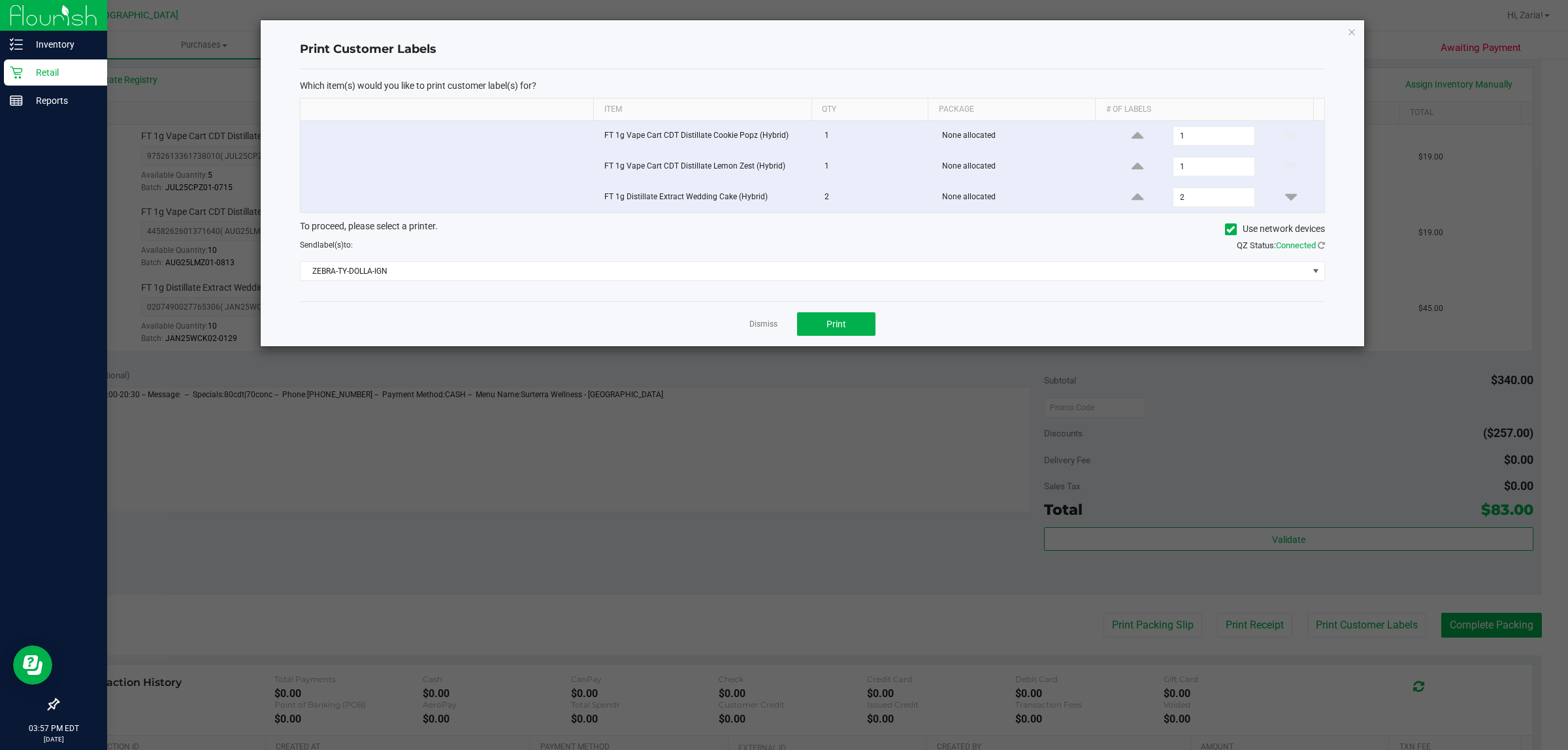
click at [883, 326] on div "Dismiss Print" at bounding box center [813, 324] width 1025 height 45
click at [857, 326] on button "Print" at bounding box center [836, 324] width 79 height 24
click at [759, 326] on link "Dismiss" at bounding box center [763, 325] width 28 height 11
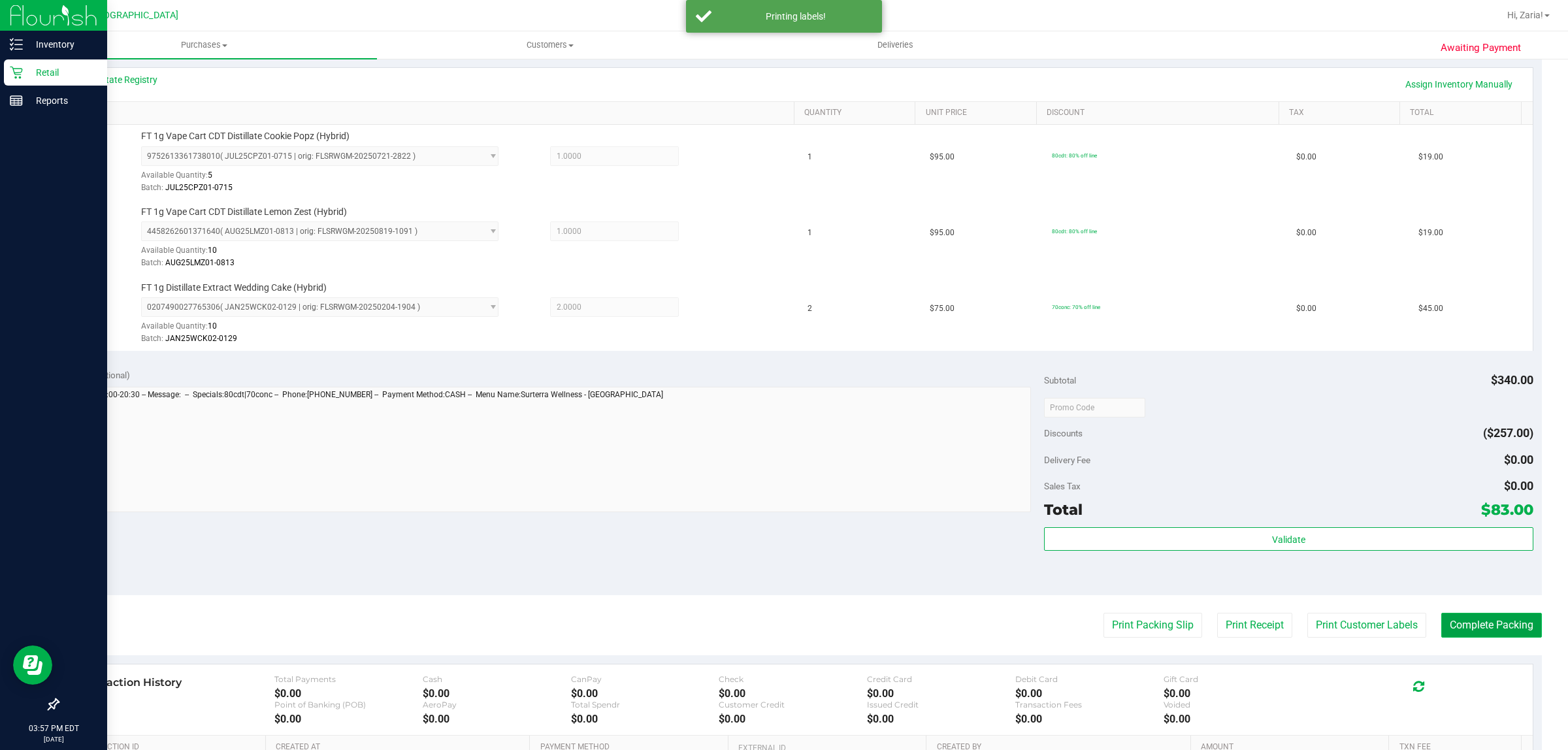
click at [1441, 624] on button "Complete Packing" at bounding box center [1491, 625] width 101 height 25
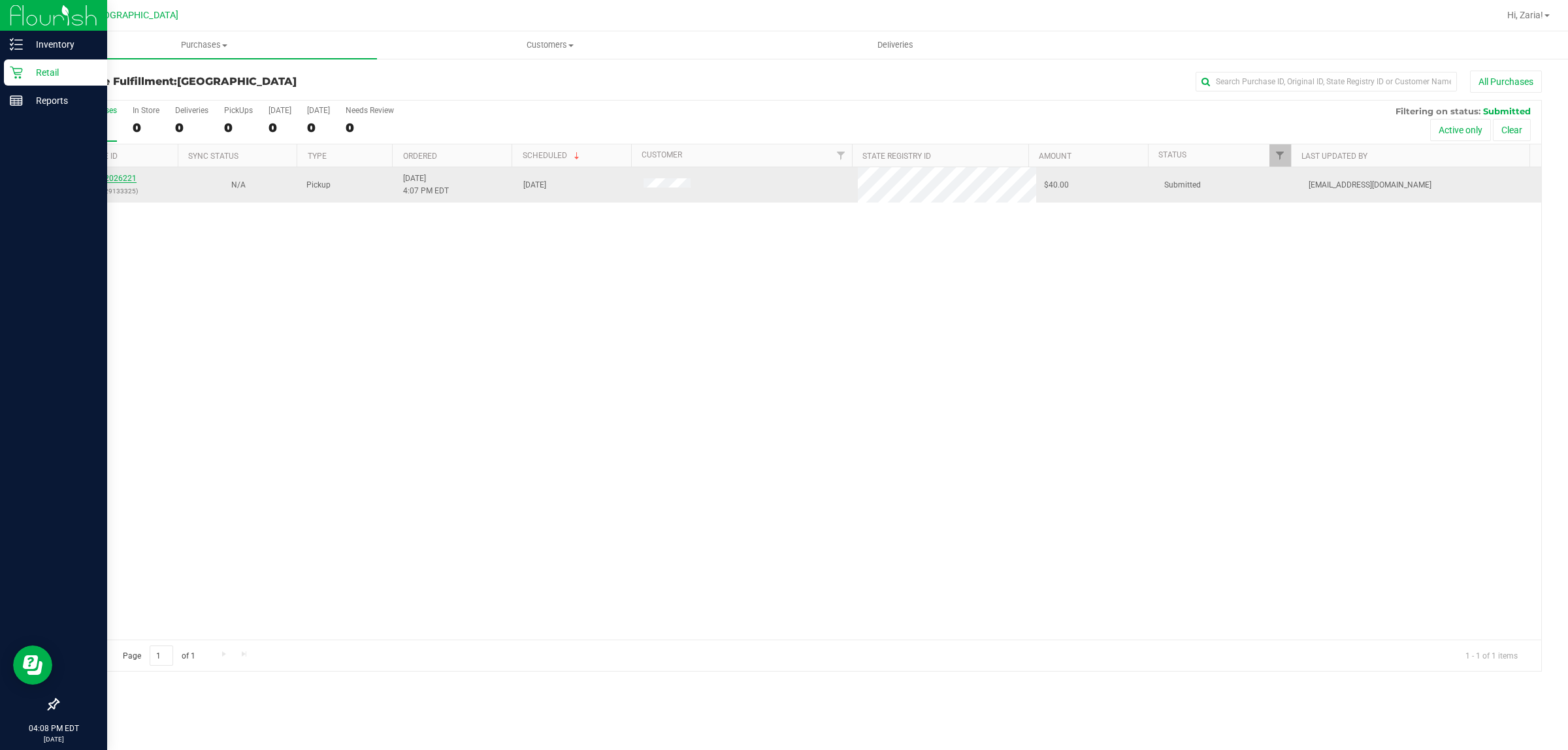
click at [116, 183] on link "12026221" at bounding box center [118, 178] width 36 height 9
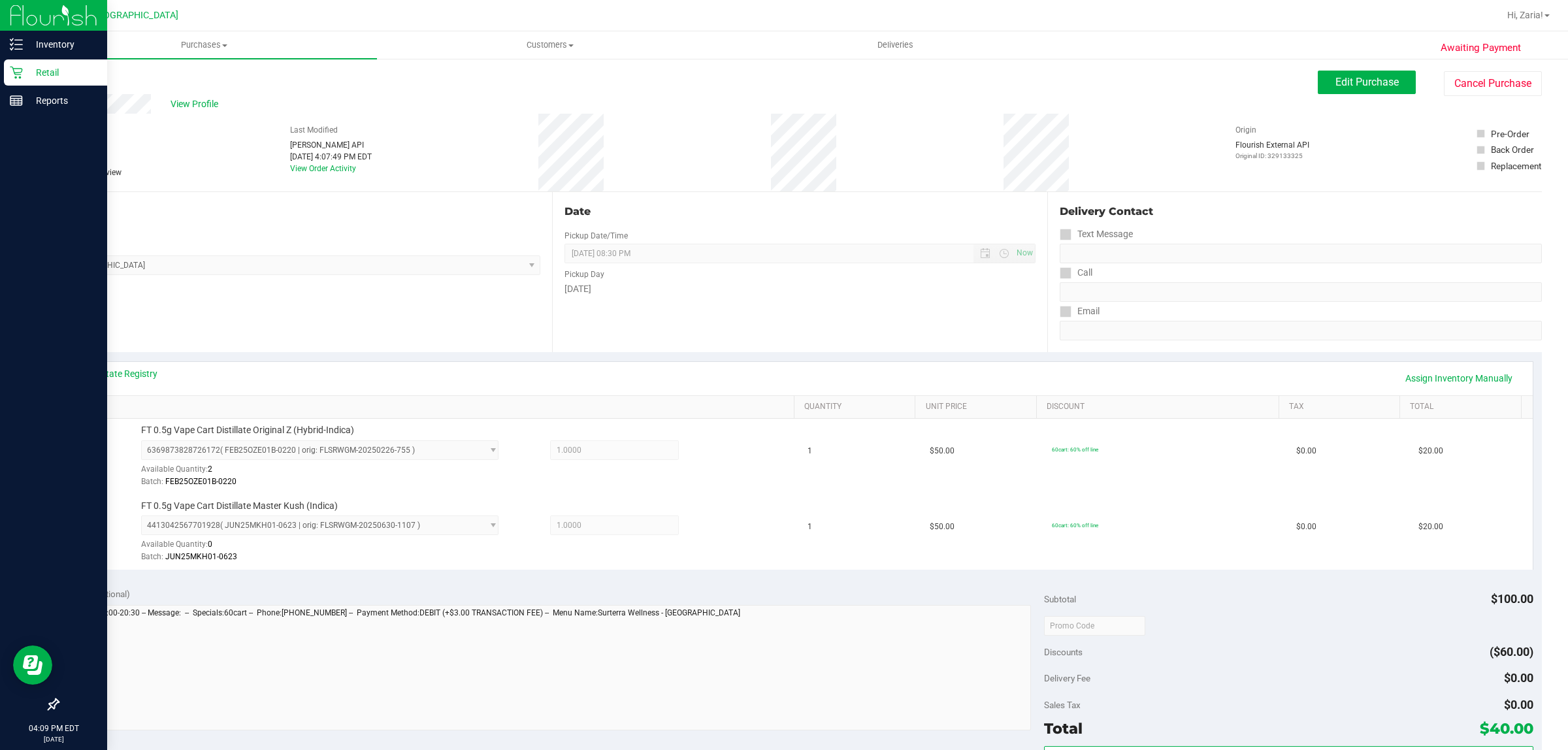
scroll to position [326, 0]
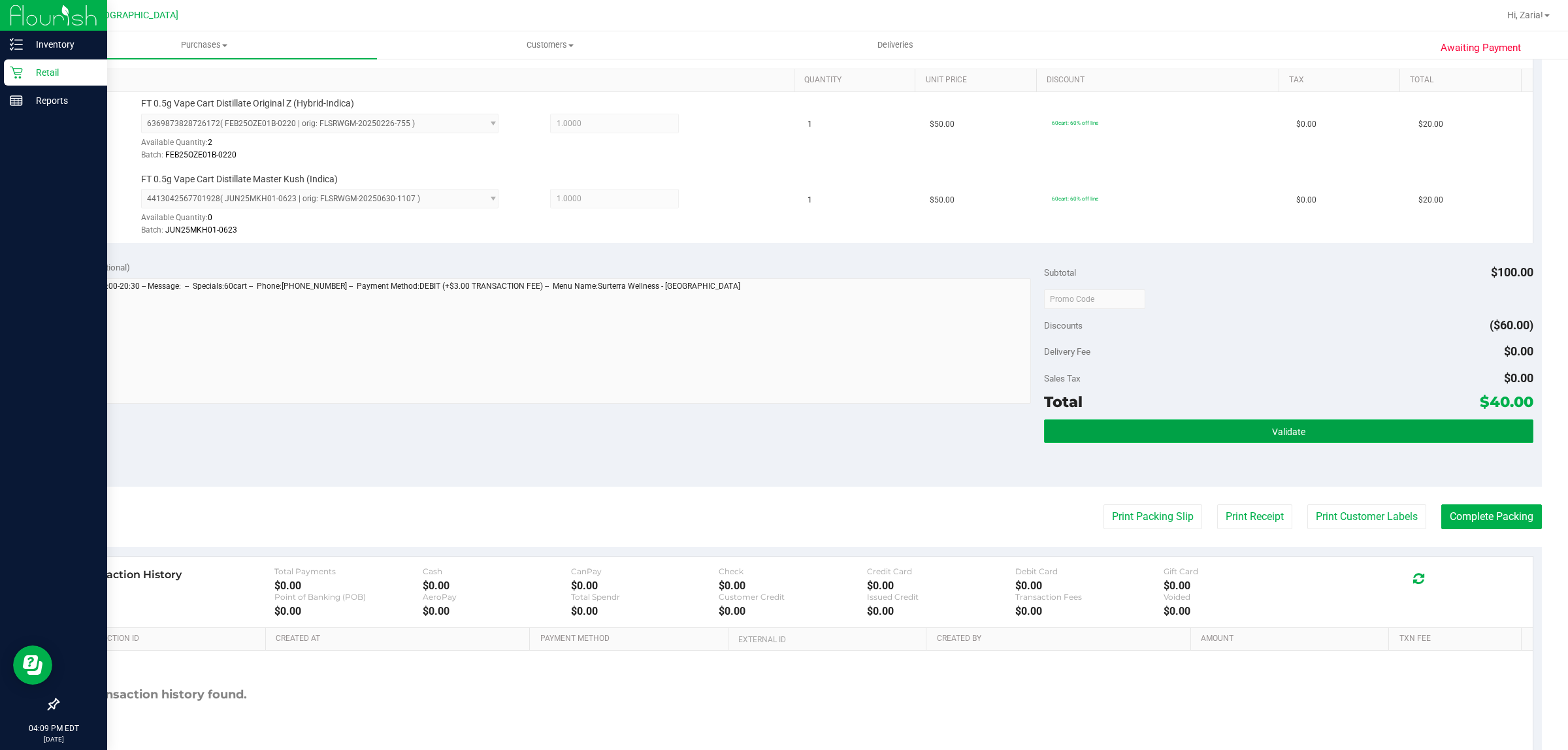
click at [1096, 419] on button "Validate" at bounding box center [1288, 431] width 488 height 24
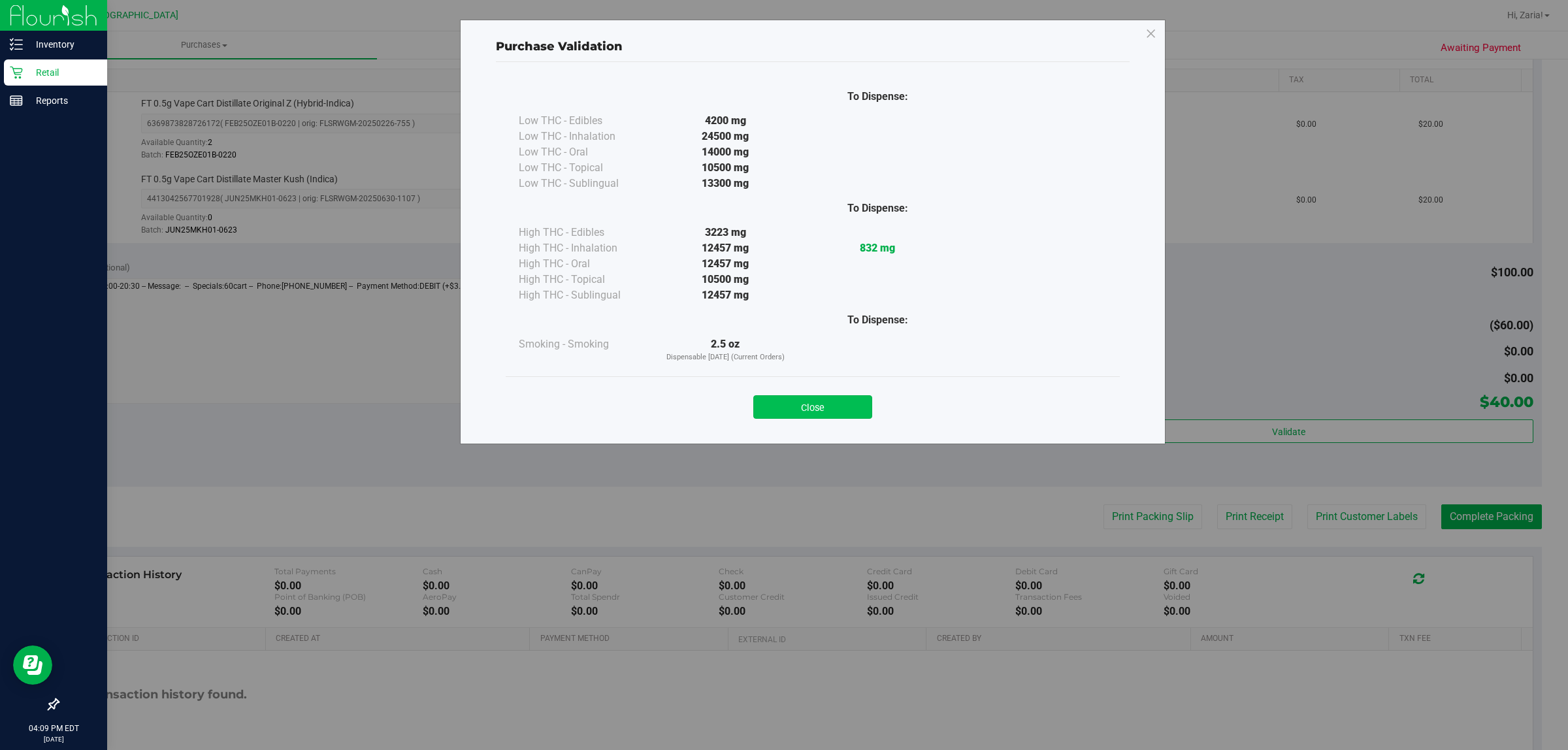
click at [843, 410] on button "Close" at bounding box center [813, 407] width 119 height 24
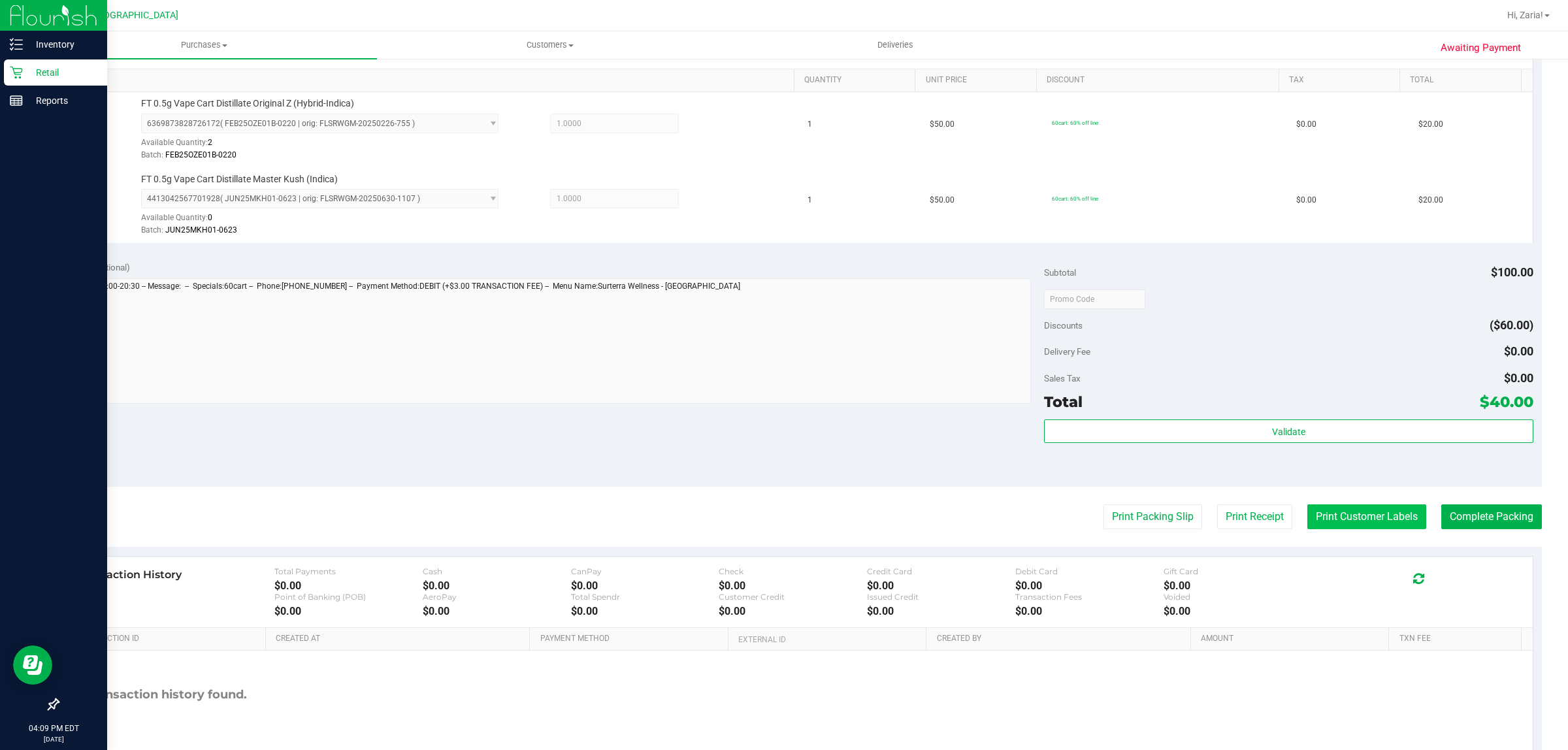
click at [1330, 515] on button "Print Customer Labels" at bounding box center [1367, 516] width 119 height 25
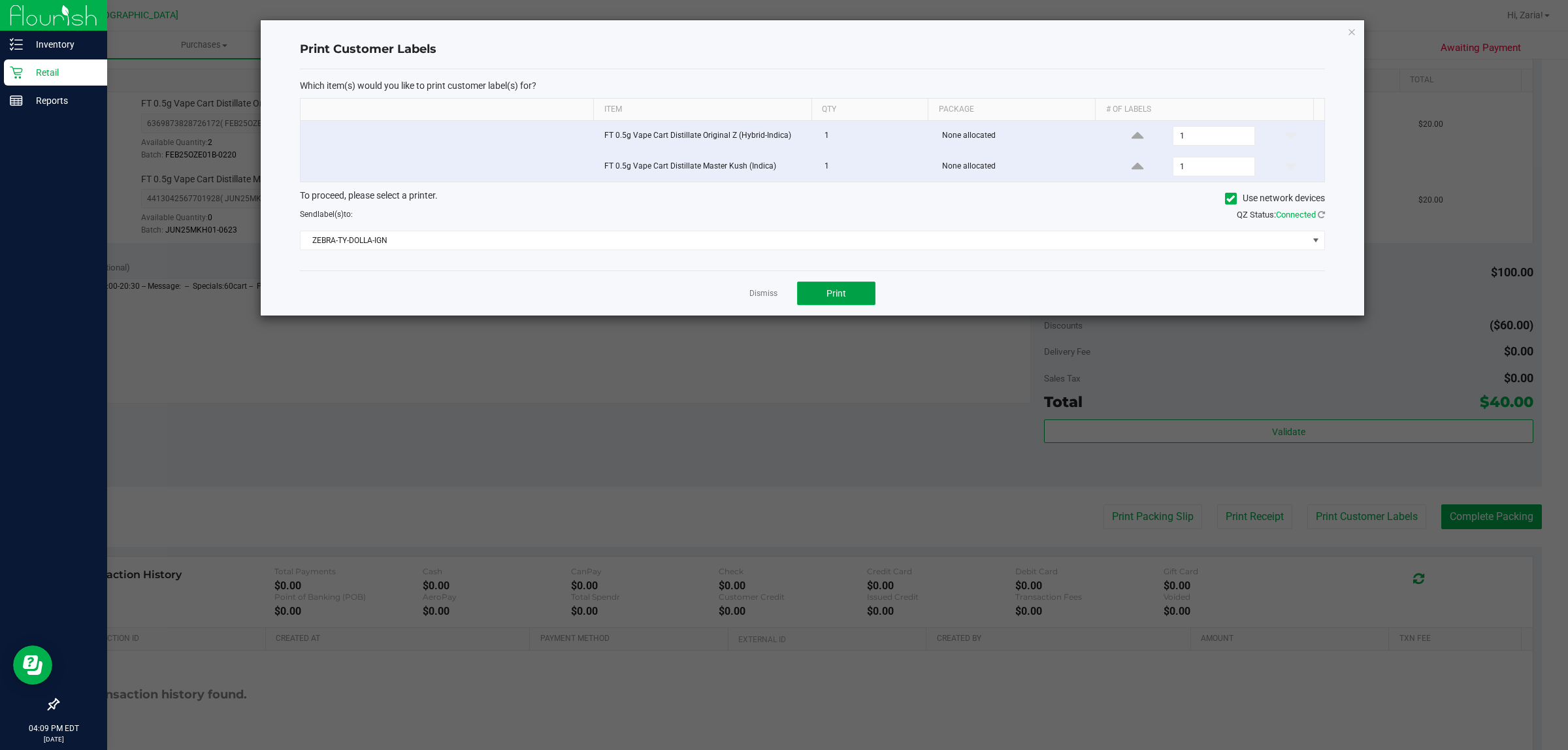
click at [840, 289] on span "Print" at bounding box center [835, 294] width 19 height 11
click at [769, 294] on link "Dismiss" at bounding box center [763, 294] width 28 height 11
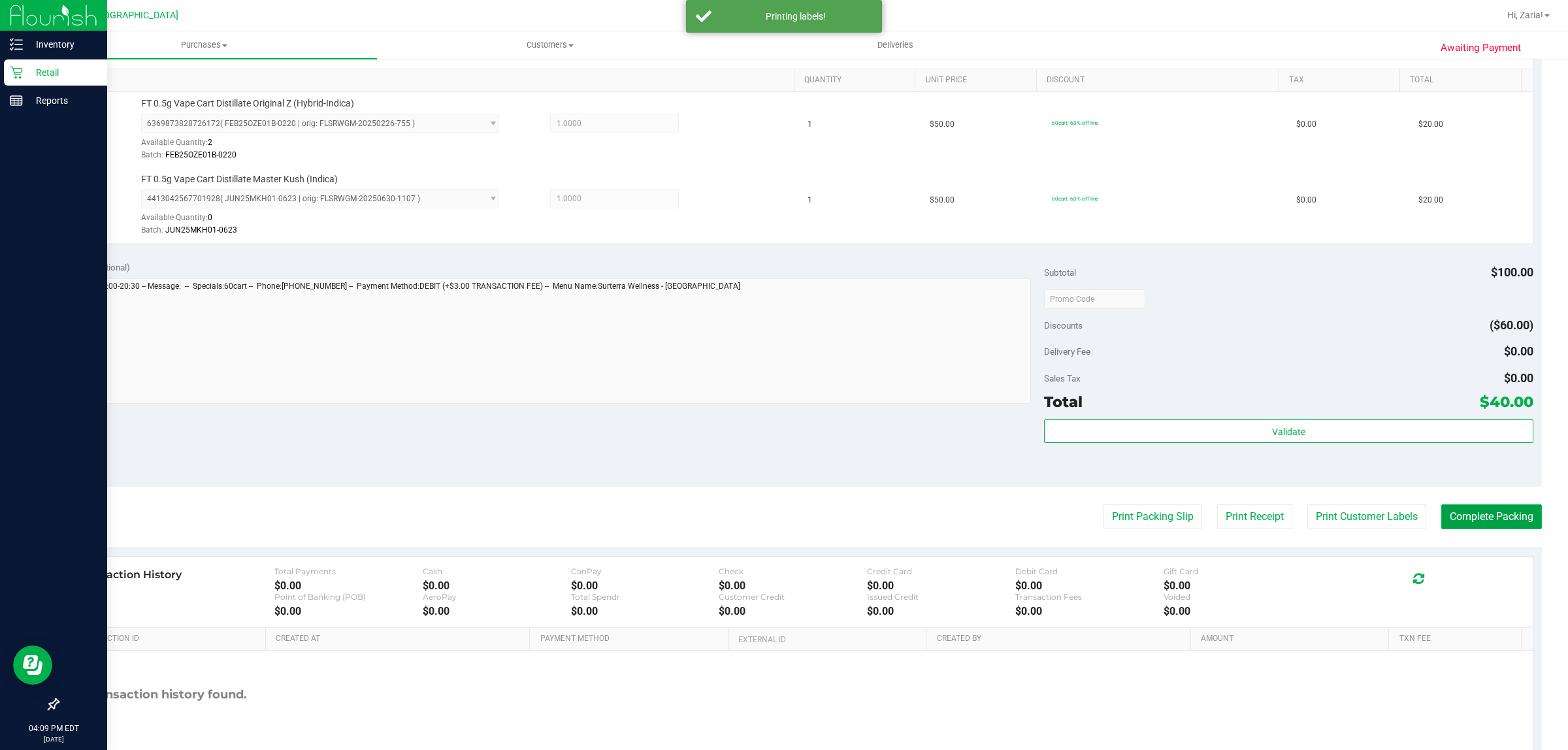
click at [1516, 520] on button "Complete Packing" at bounding box center [1491, 516] width 101 height 25
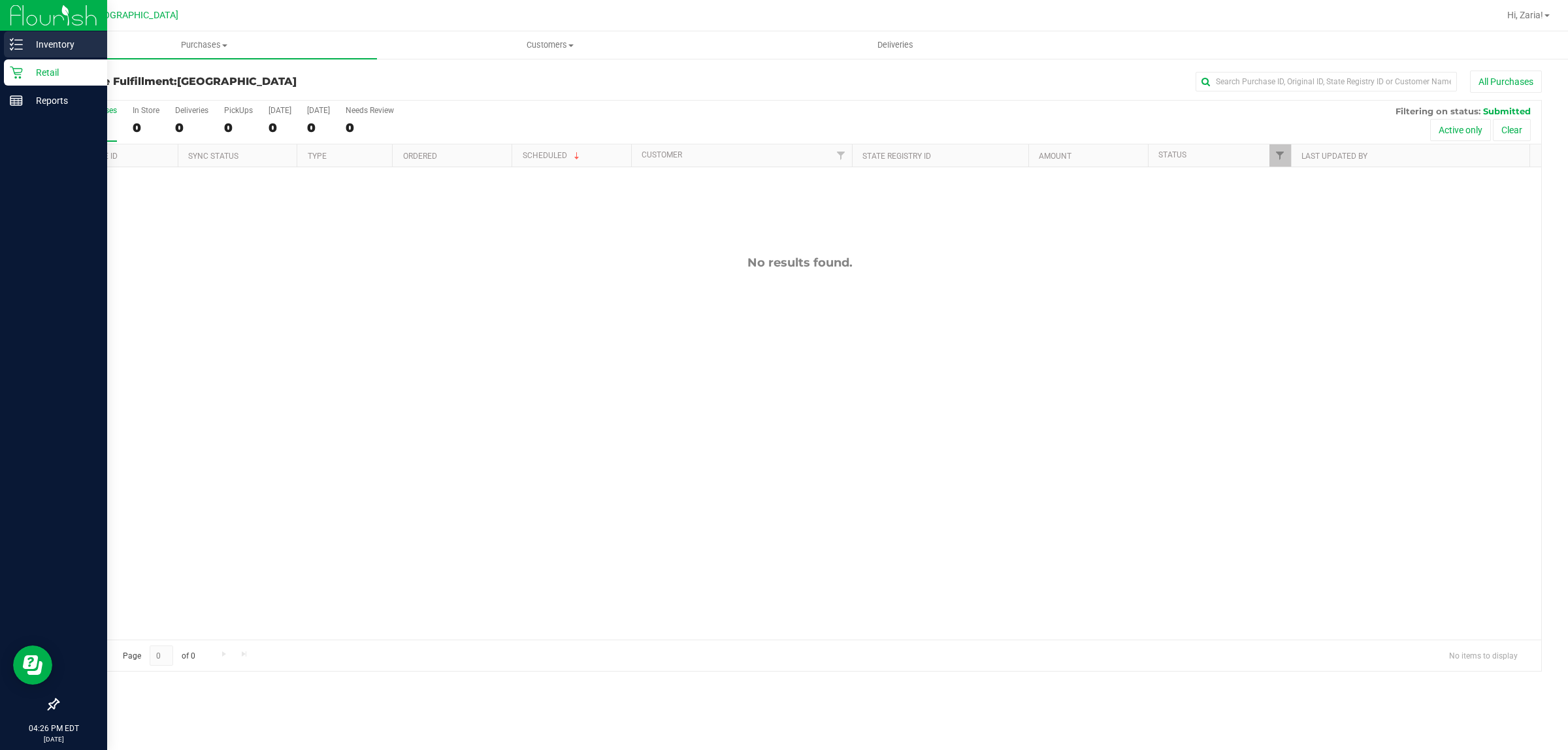
click at [38, 40] on p "Inventory" at bounding box center [62, 44] width 79 height 16
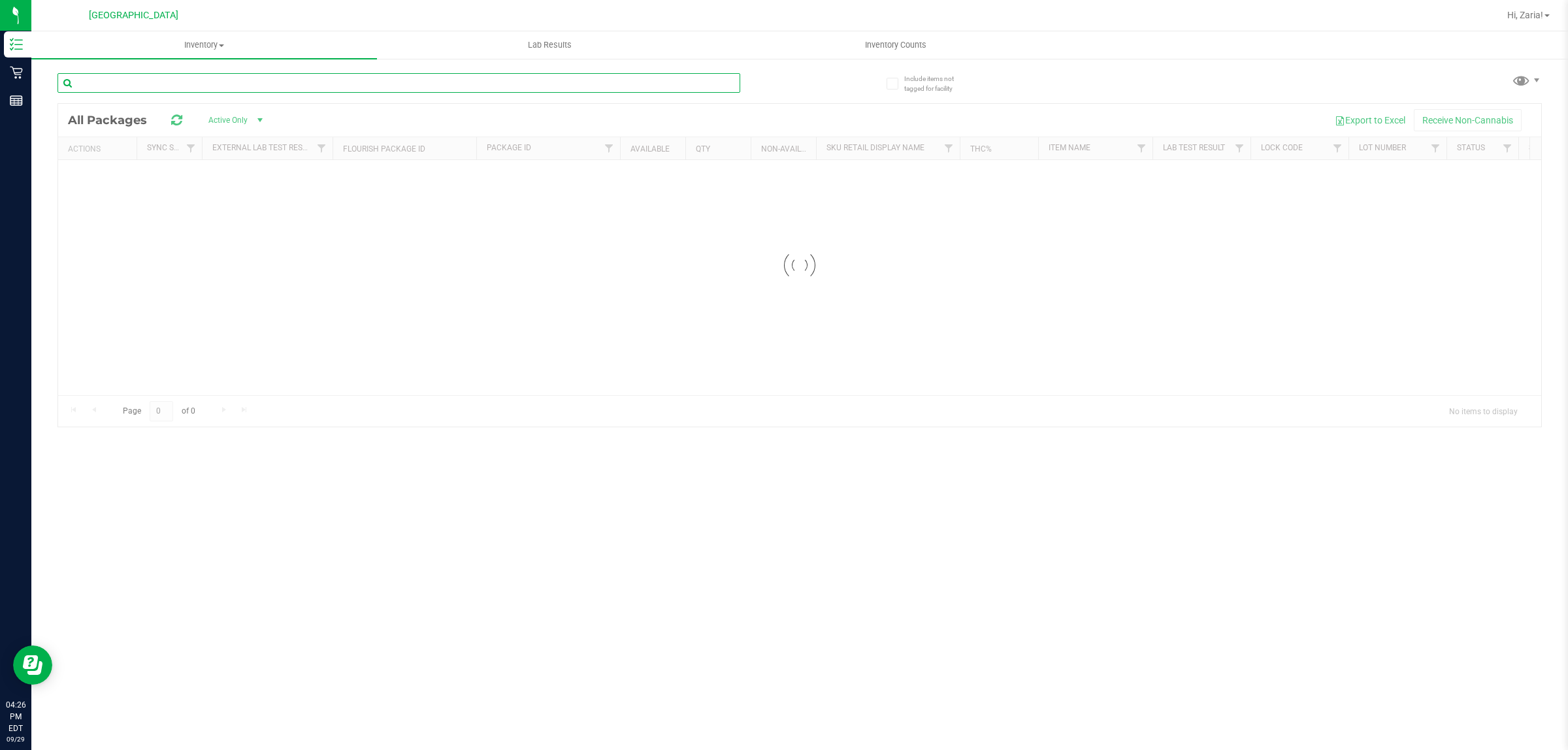
click at [165, 79] on input "text" at bounding box center [399, 82] width 683 height 19
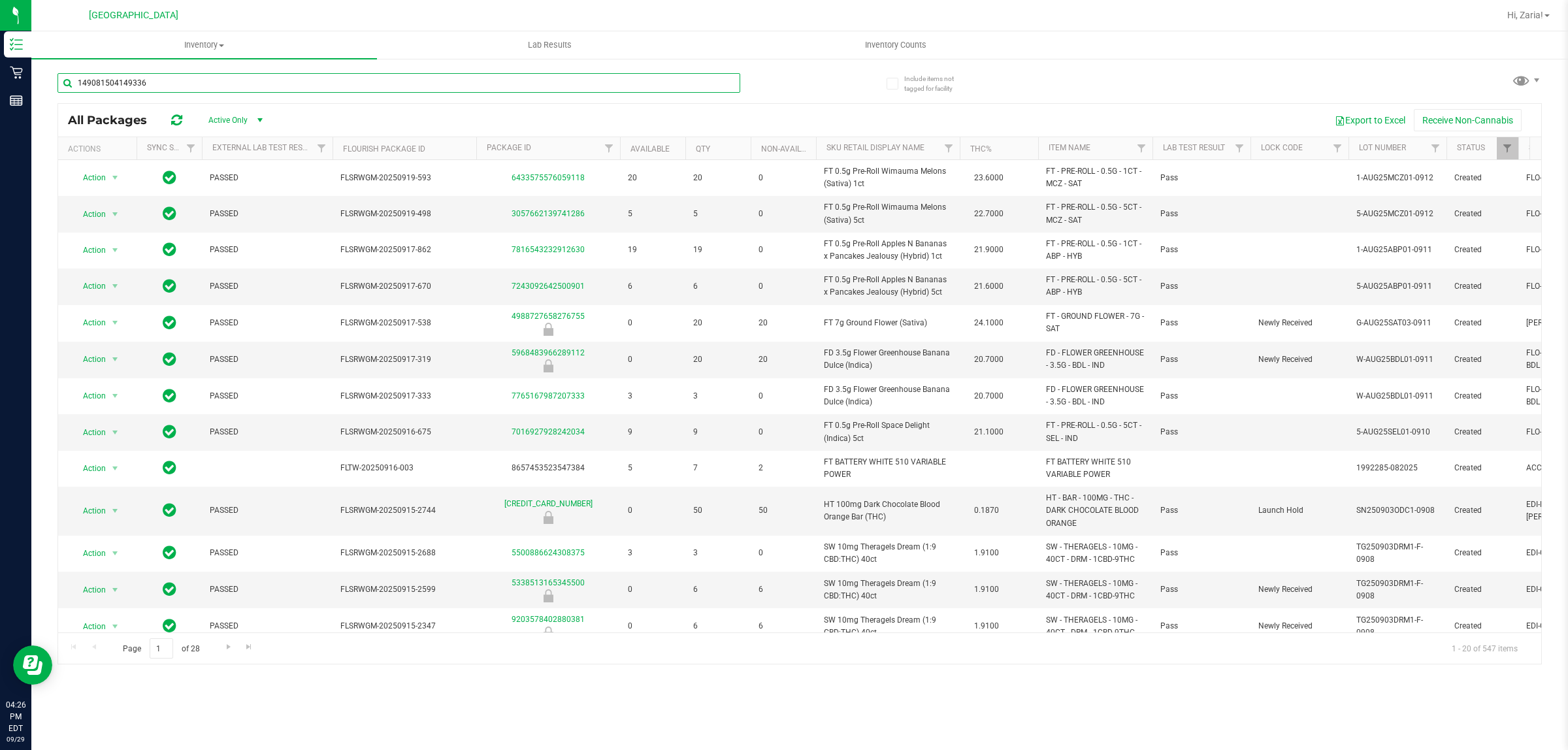
type input "1490815041493362"
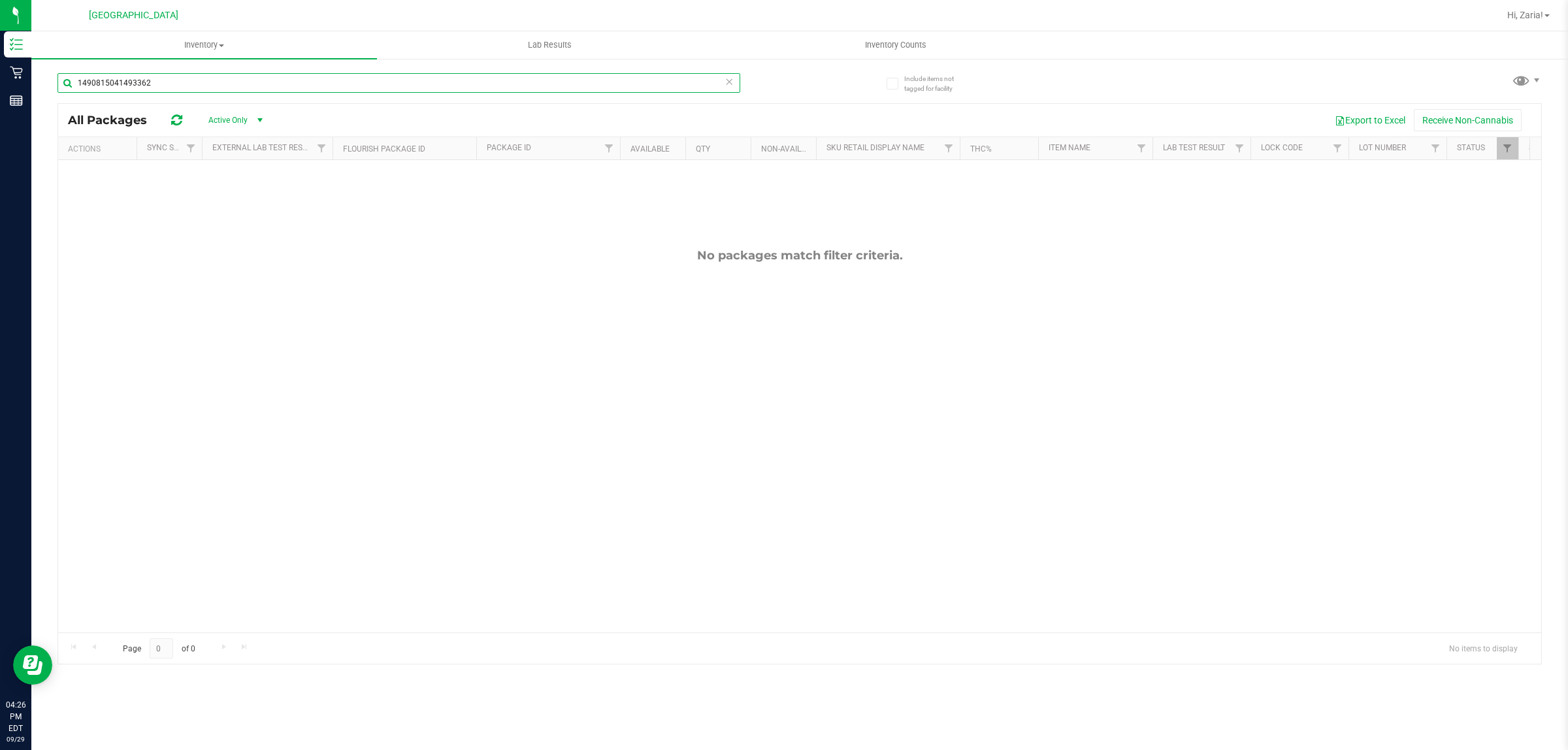
click at [161, 76] on input "1490815041493362" at bounding box center [399, 82] width 683 height 19
type input "4068405337925520"
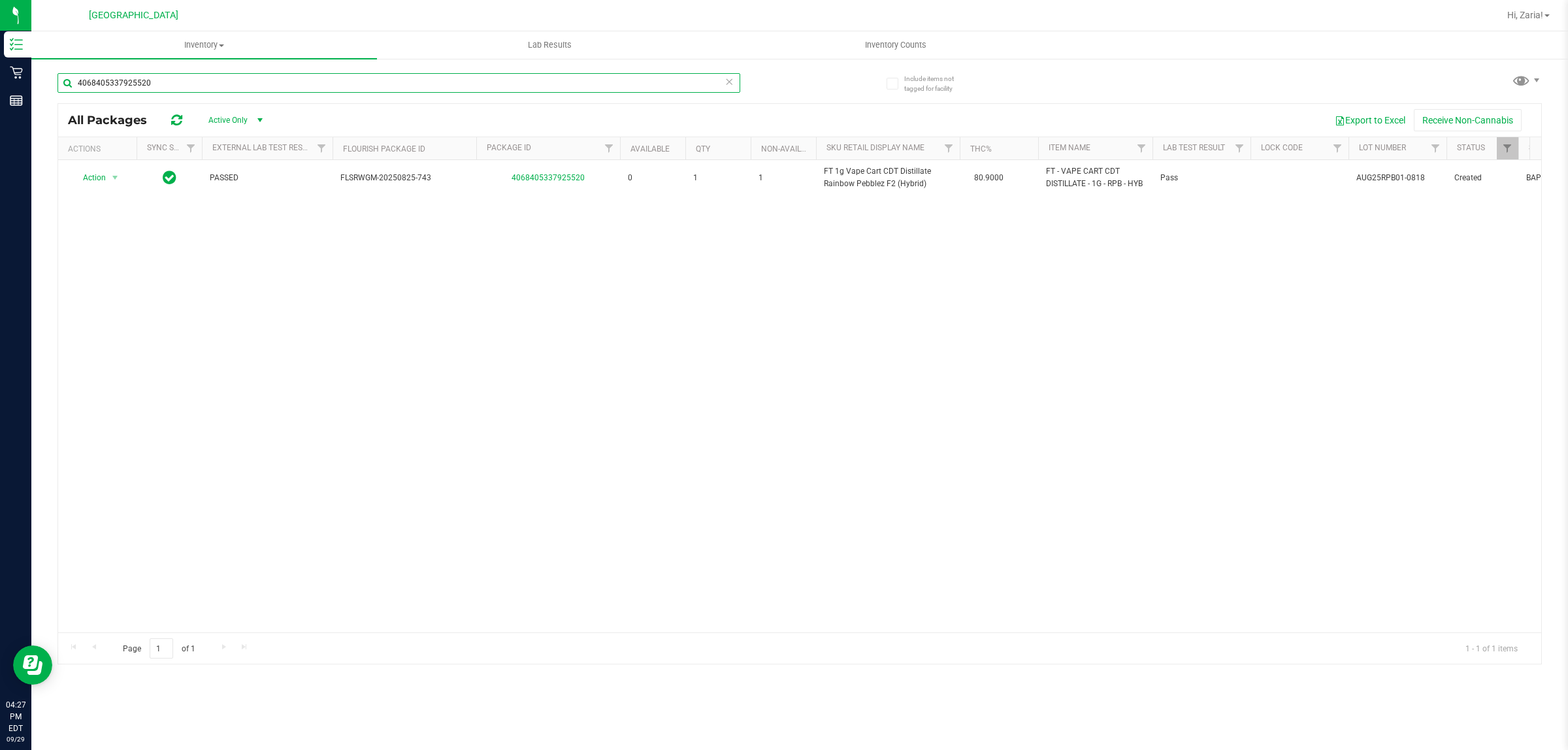
click at [139, 91] on input "4068405337925520" at bounding box center [399, 82] width 683 height 19
type input "0044084710634500"
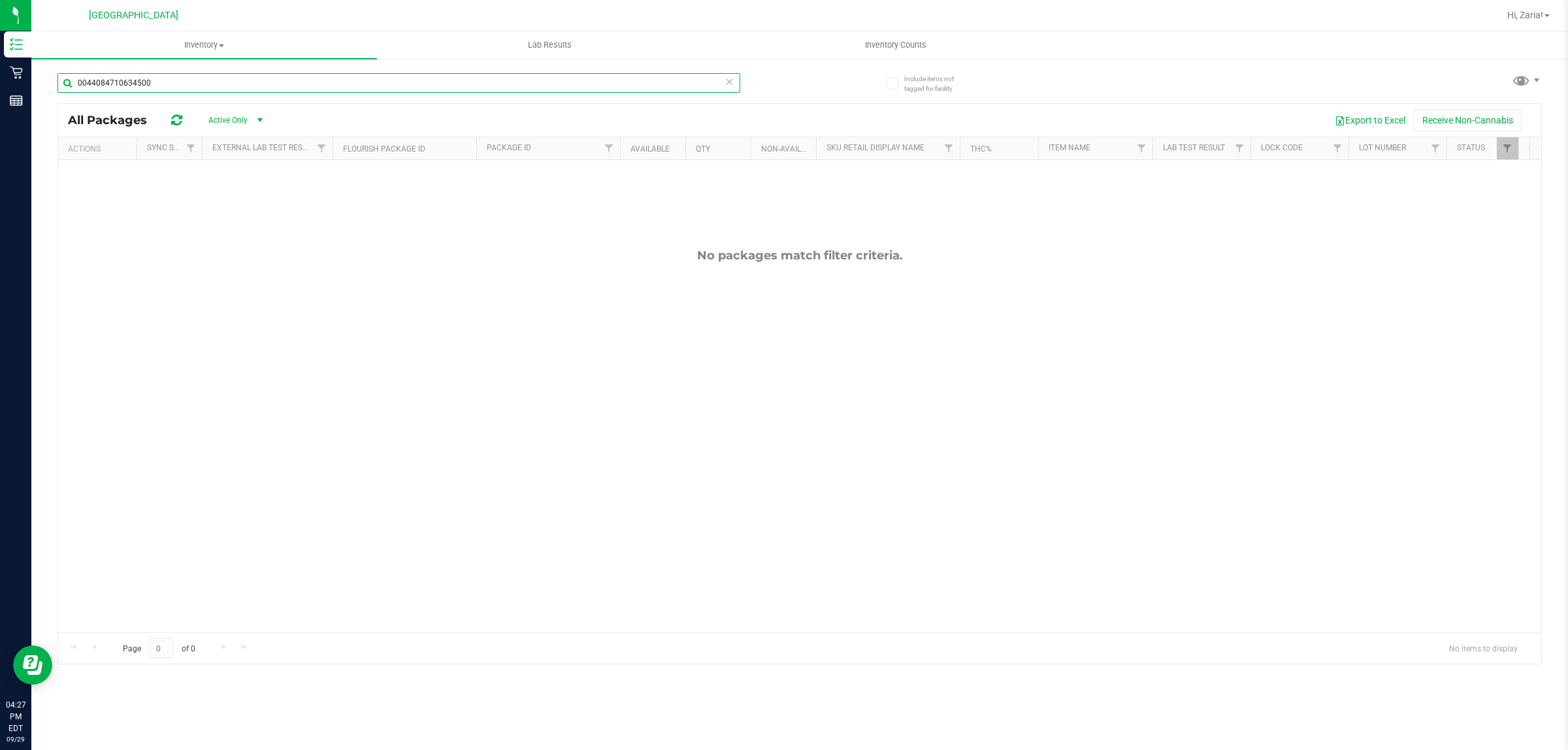
click at [134, 87] on input "0044084710634500" at bounding box center [399, 82] width 683 height 19
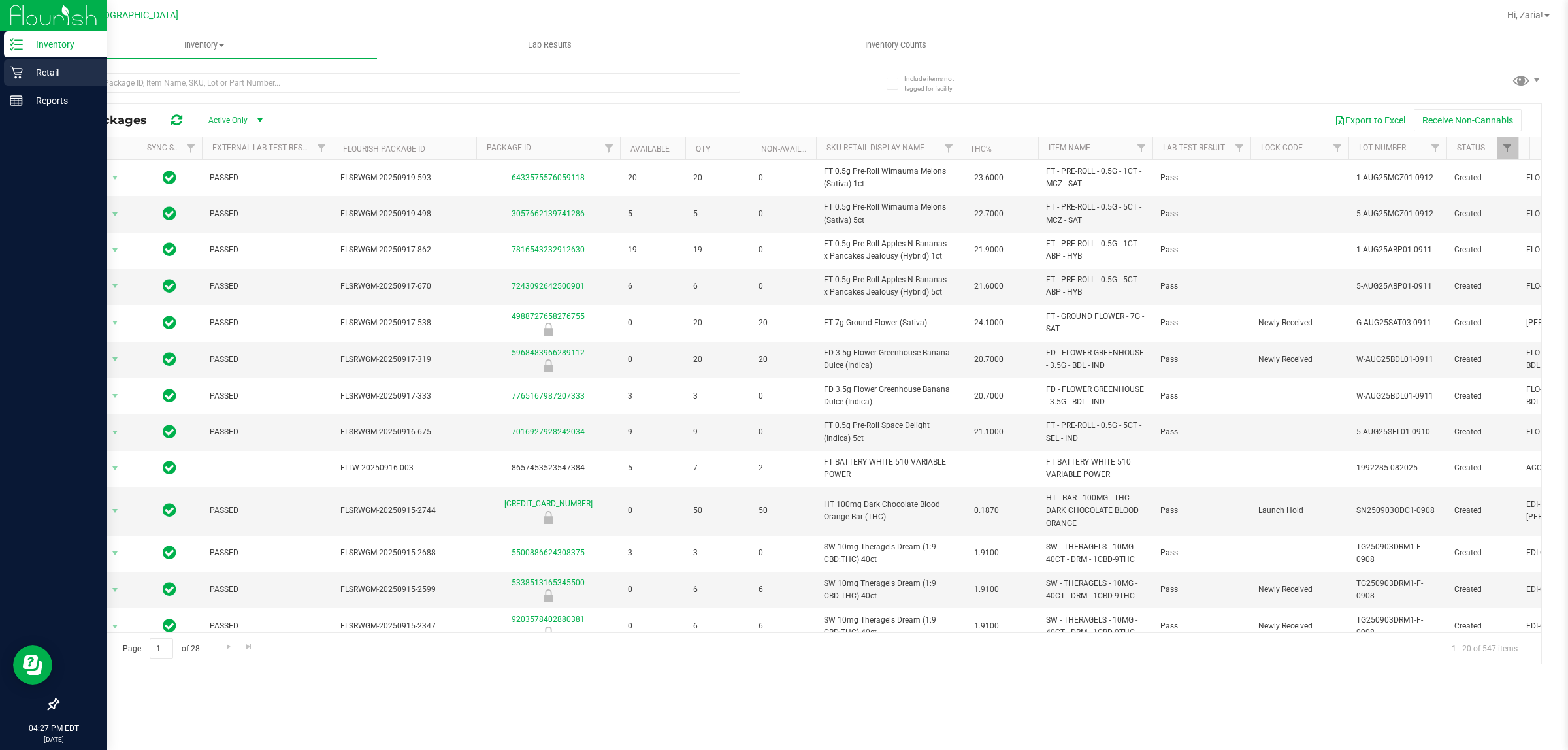
click at [31, 73] on p "Retail" at bounding box center [62, 73] width 79 height 16
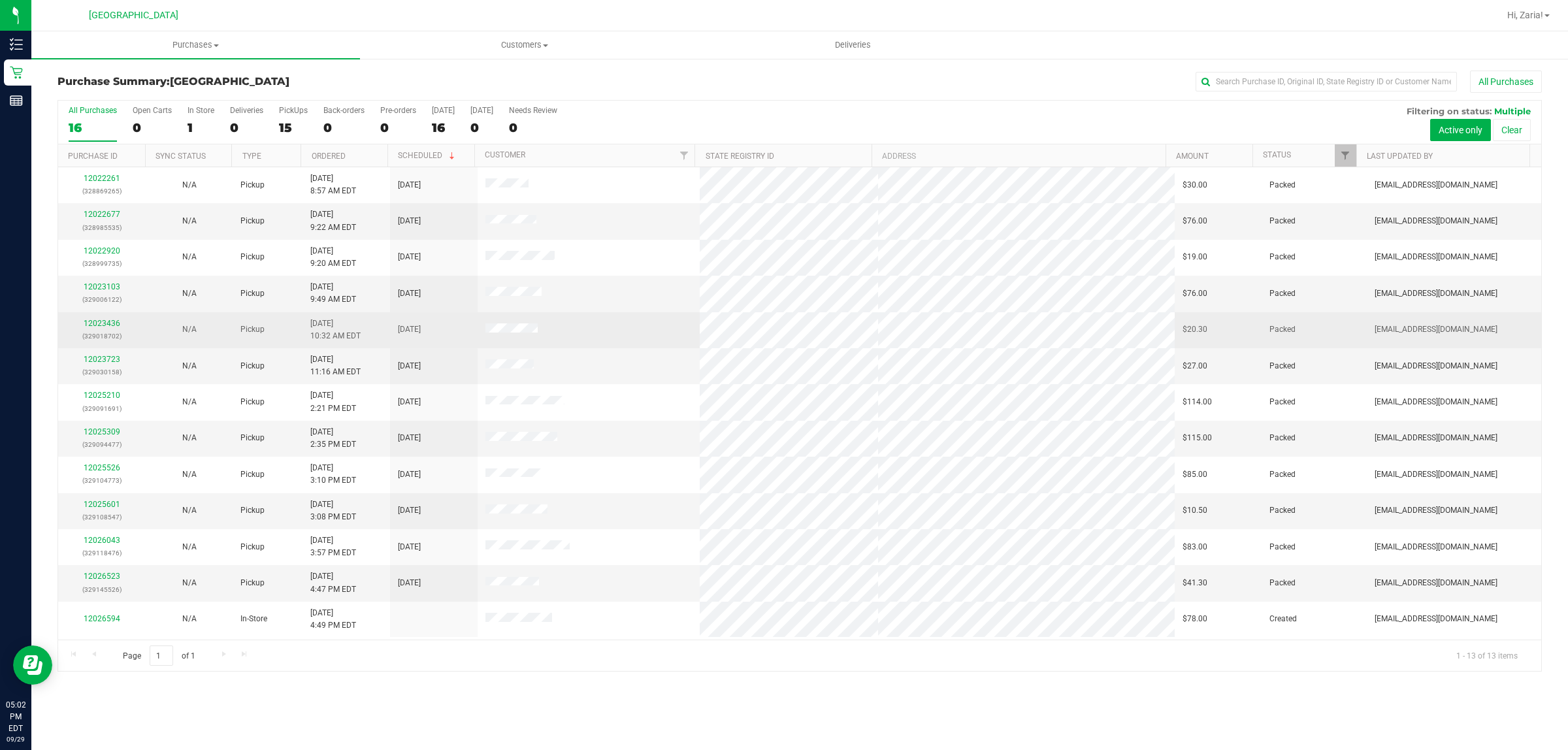
click at [109, 320] on div "12023436 (329018702)" at bounding box center [101, 330] width 72 height 25
click at [108, 326] on link "12023436" at bounding box center [101, 324] width 36 height 9
